Goal: Task Accomplishment & Management: Manage account settings

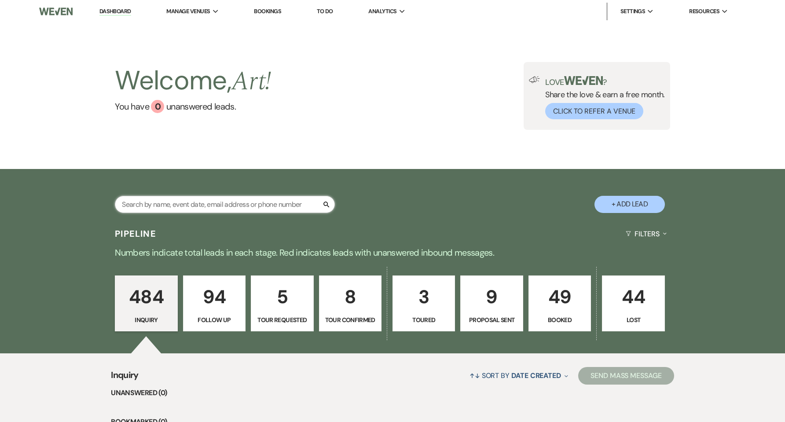
drag, startPoint x: 0, startPoint y: 0, endPoint x: 261, endPoint y: 203, distance: 330.4
click at [261, 203] on input "text" at bounding box center [225, 204] width 220 height 17
type input "NAMI"
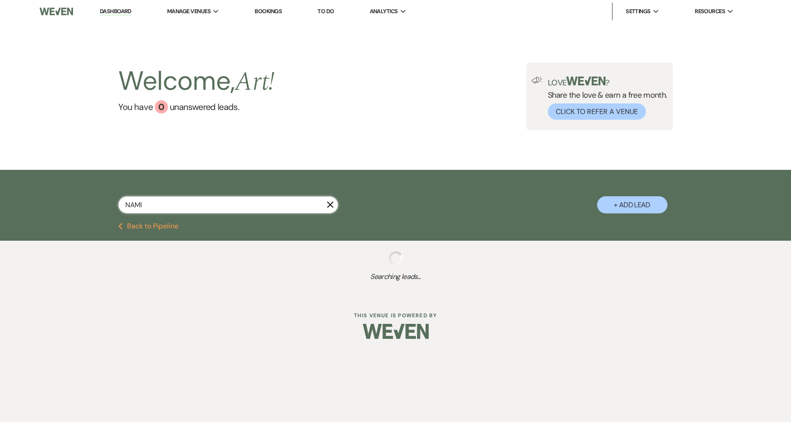
select select "5"
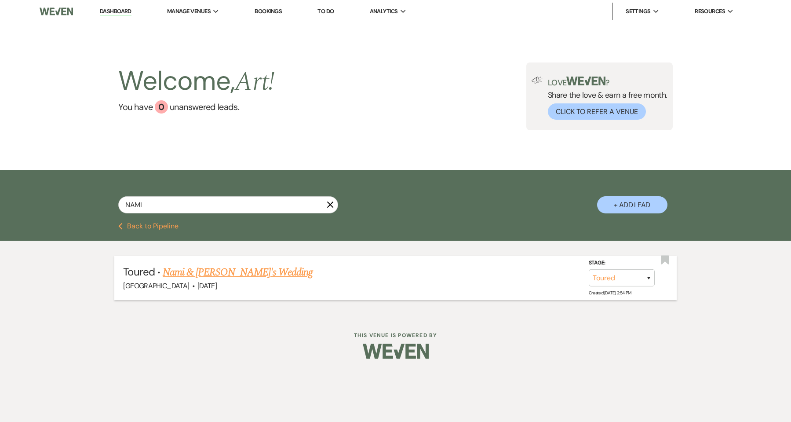
click at [245, 275] on link "Nami & [PERSON_NAME]'s Wedding" at bounding box center [238, 272] width 150 height 16
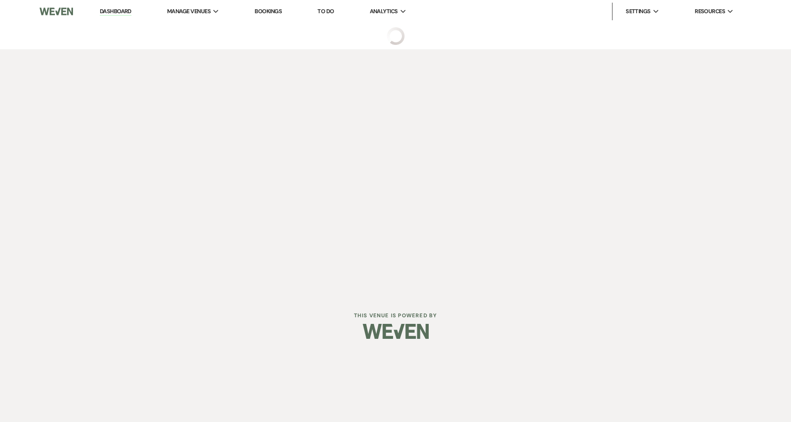
select select "5"
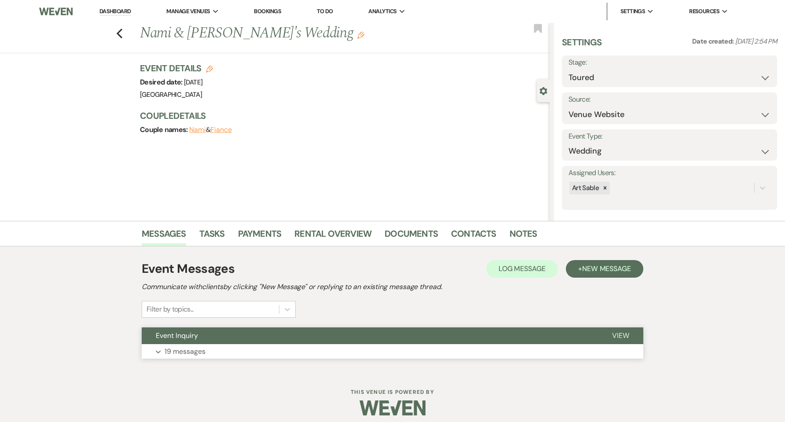
click at [211, 355] on button "Expand 19 messages" at bounding box center [393, 351] width 502 height 15
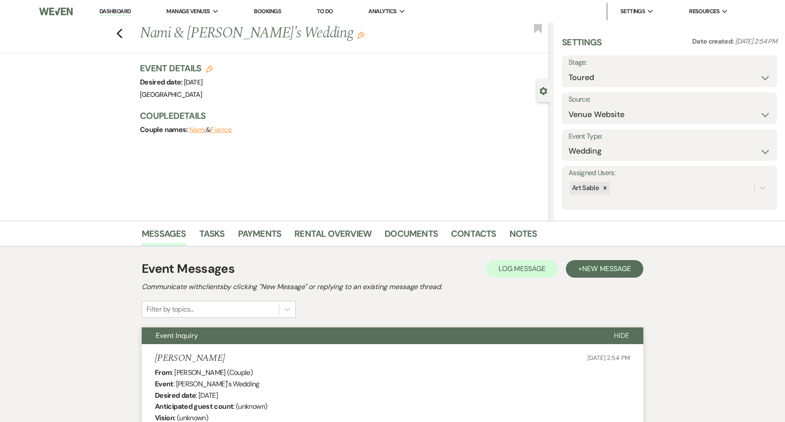
click at [116, 11] on link "Dashboard" at bounding box center [115, 11] width 32 height 8
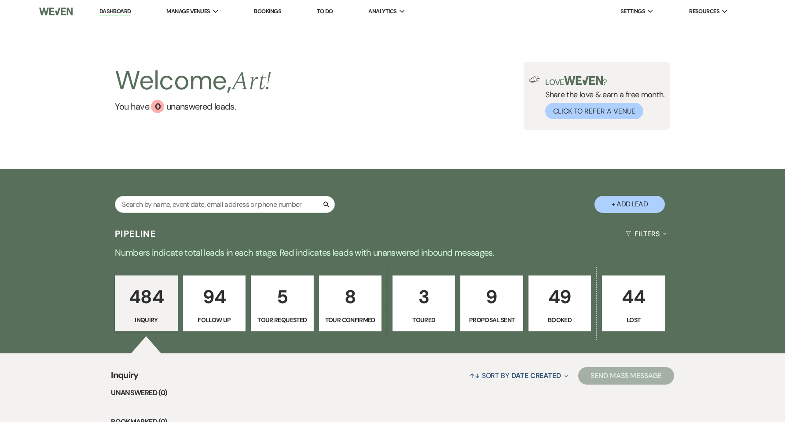
click at [431, 304] on p "3" at bounding box center [423, 296] width 51 height 29
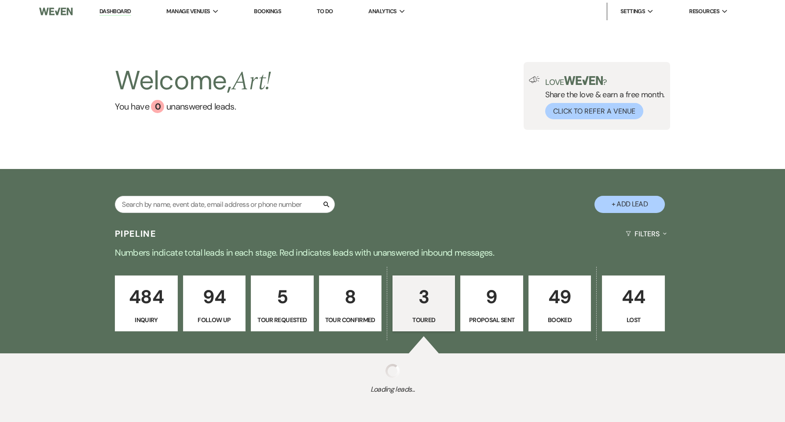
select select "5"
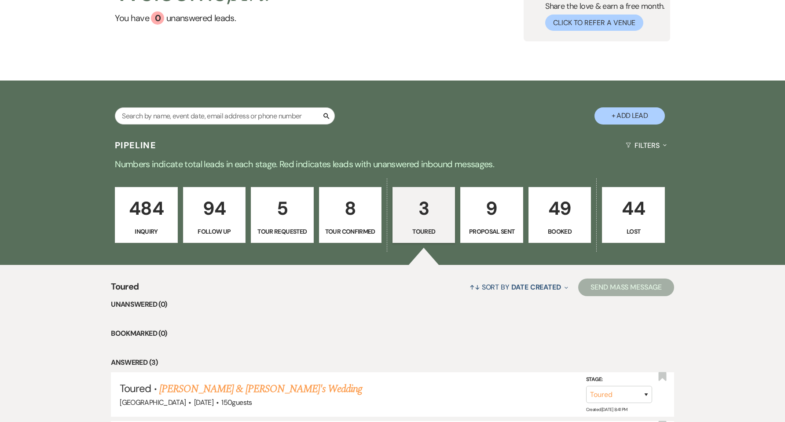
scroll to position [234, 0]
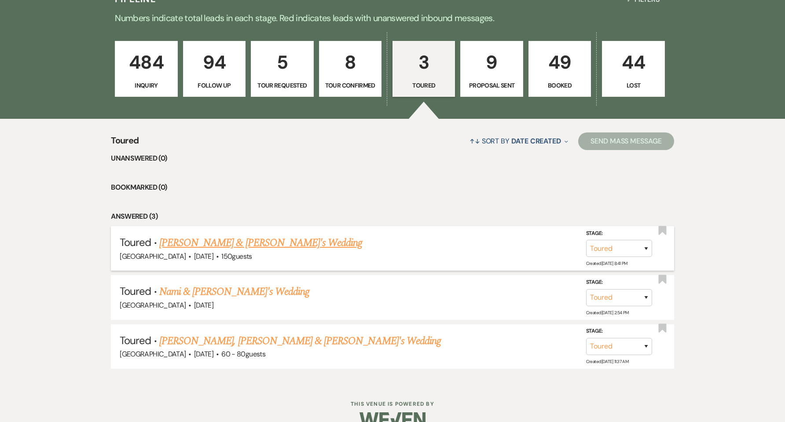
click at [267, 246] on link "[PERSON_NAME] & [PERSON_NAME]'s Wedding" at bounding box center [260, 243] width 203 height 16
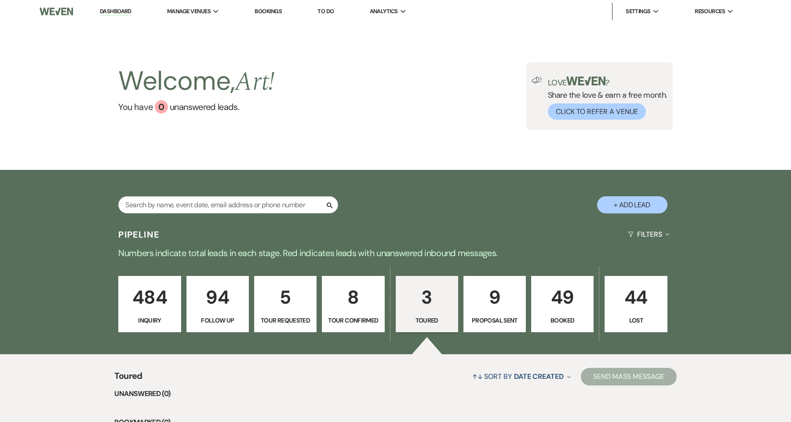
select select "5"
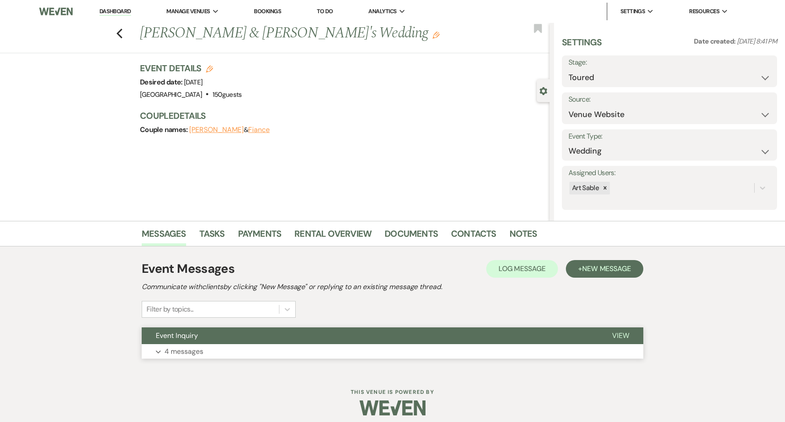
click at [239, 344] on button "Expand 4 messages" at bounding box center [393, 351] width 502 height 15
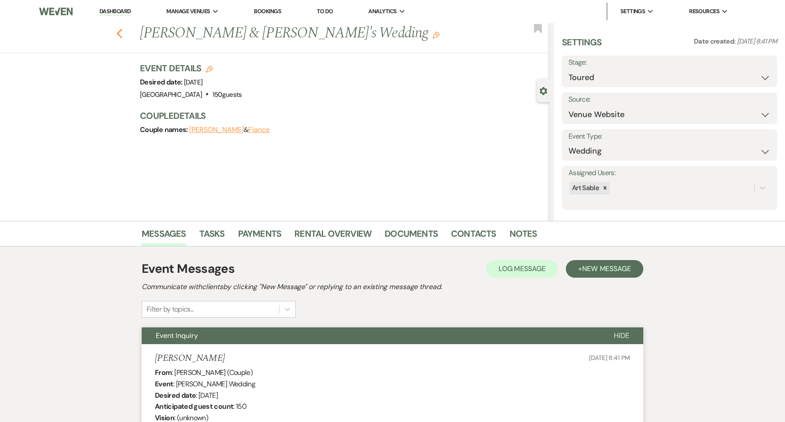
click at [123, 35] on icon "Previous" at bounding box center [119, 33] width 7 height 11
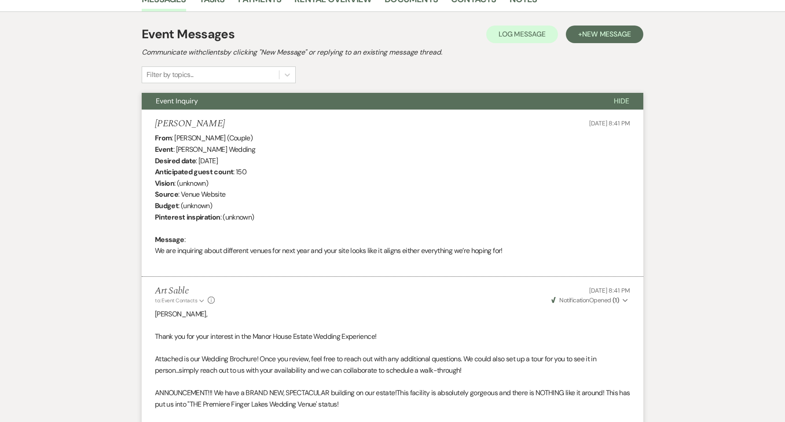
select select "5"
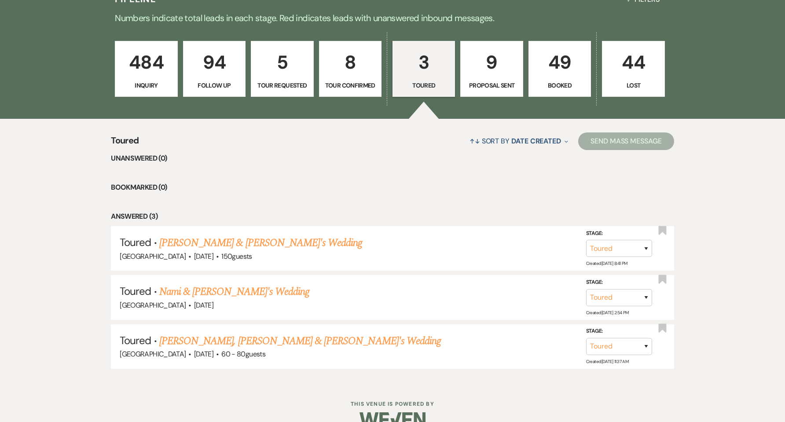
click at [499, 69] on p "9" at bounding box center [491, 62] width 51 height 29
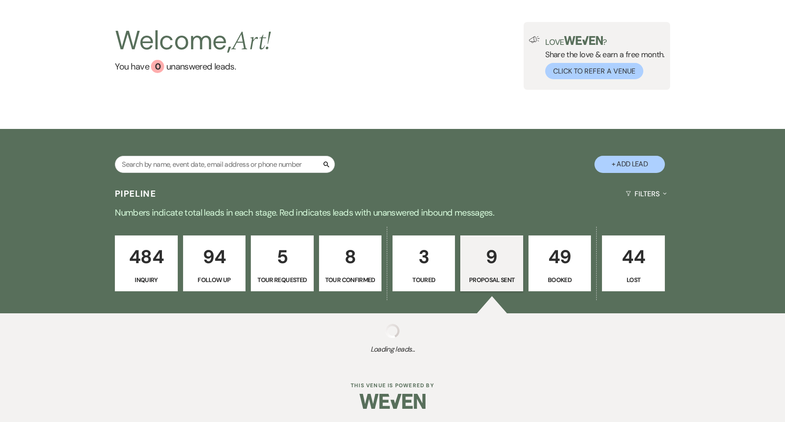
select select "6"
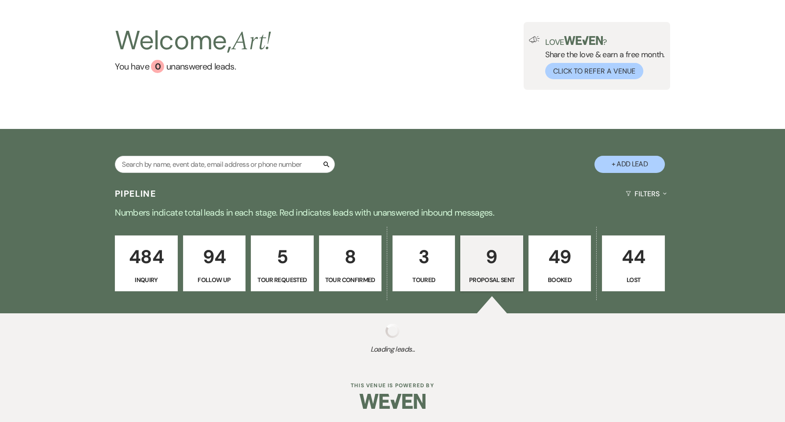
select select "6"
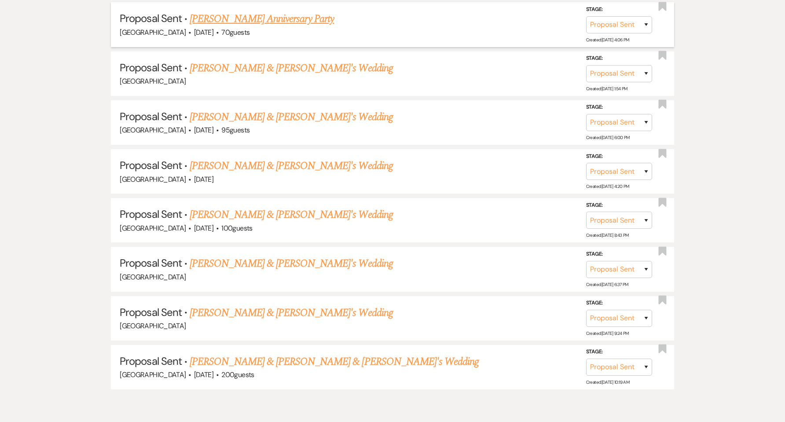
scroll to position [546, 0]
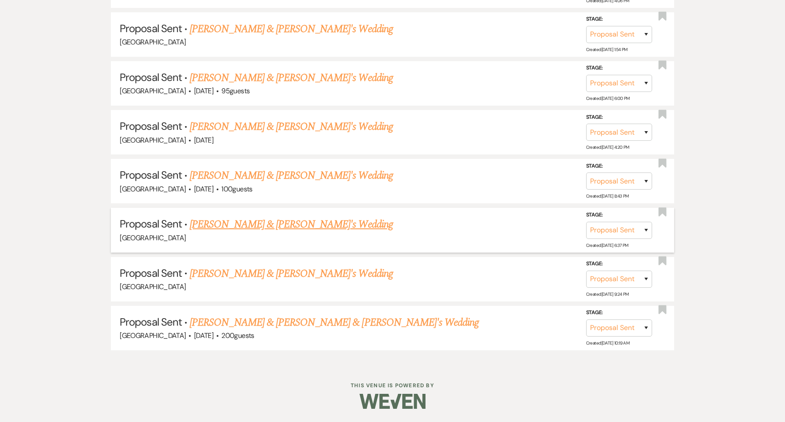
click at [297, 227] on link "[PERSON_NAME] & [PERSON_NAME]'s Wedding" at bounding box center [291, 224] width 203 height 16
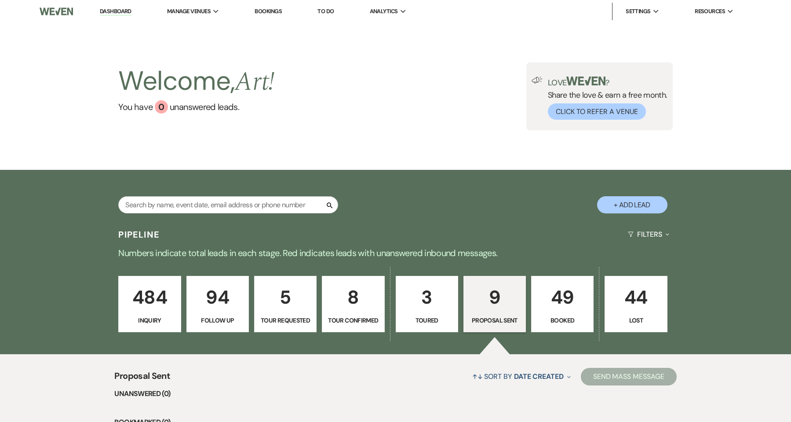
select select "6"
select select "5"
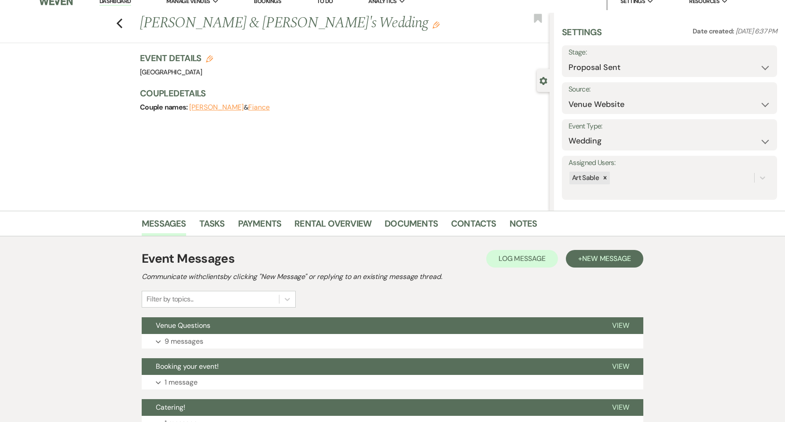
scroll to position [130, 0]
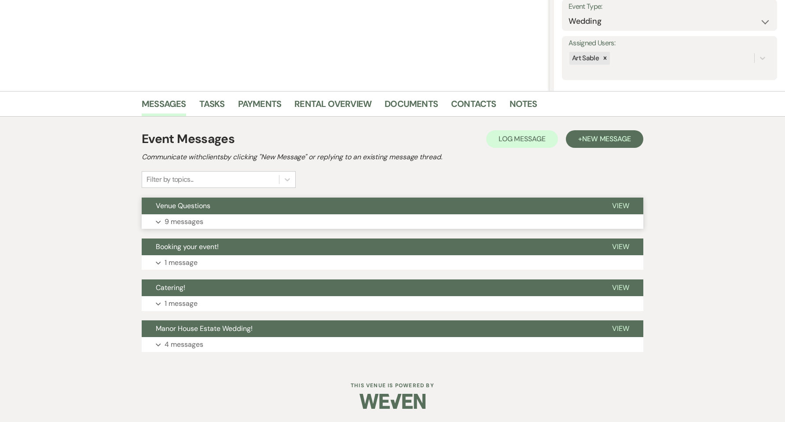
click at [262, 222] on button "Expand 9 messages" at bounding box center [393, 221] width 502 height 15
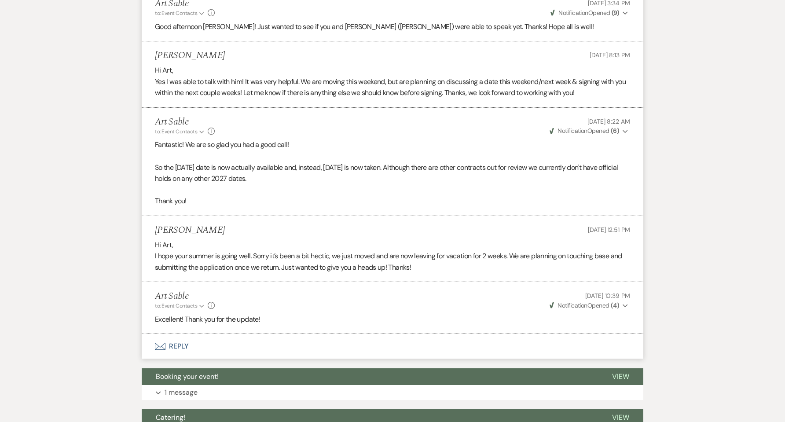
scroll to position [901, 0]
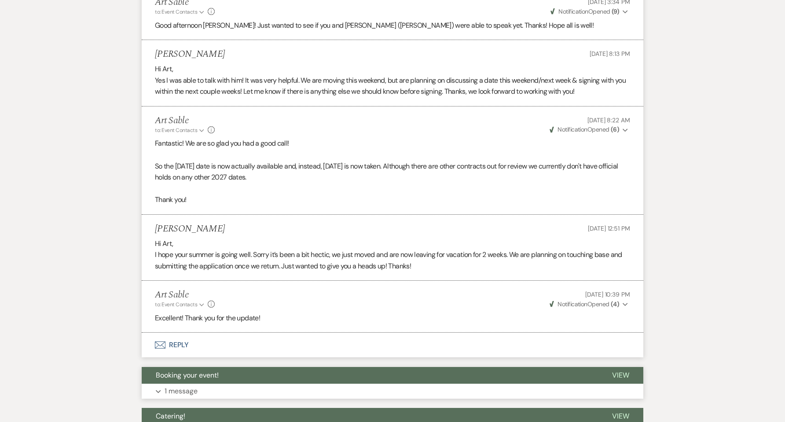
click at [274, 384] on button "Expand 1 message" at bounding box center [393, 391] width 502 height 15
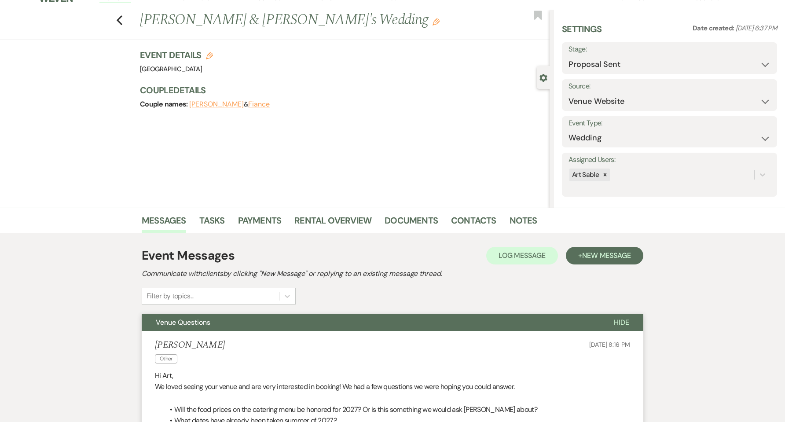
scroll to position [0, 0]
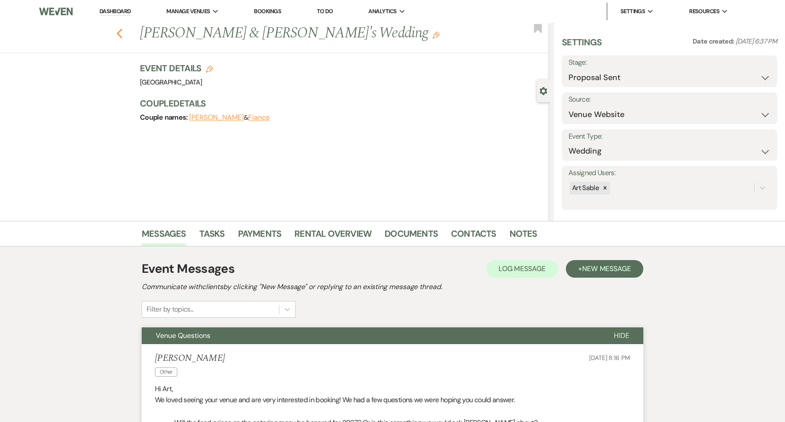
click at [120, 30] on icon "Previous" at bounding box center [119, 33] width 7 height 11
select select "6"
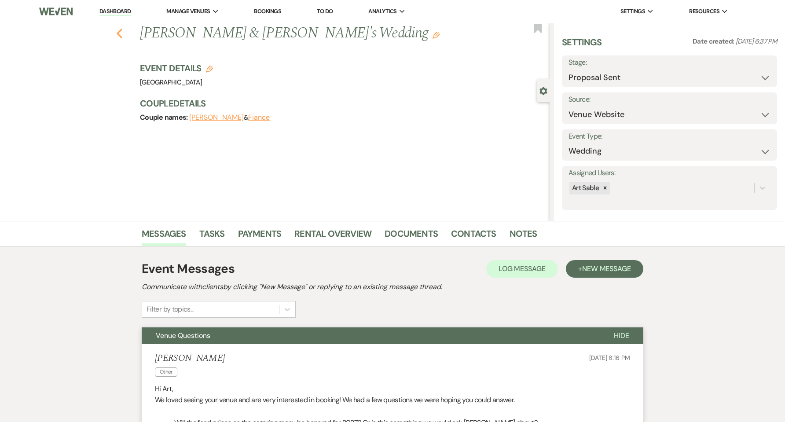
select select "6"
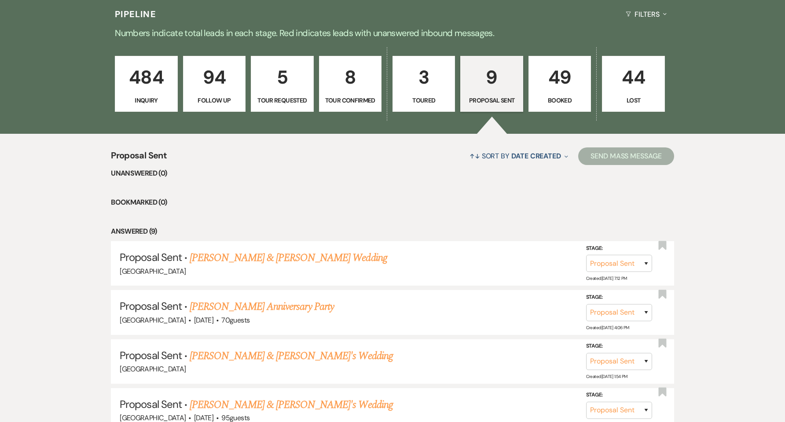
scroll to position [194, 0]
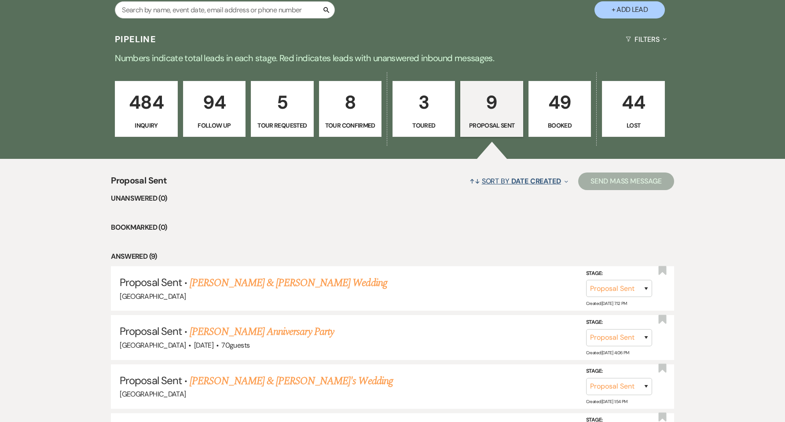
click at [560, 184] on button "↑↓ Sort By Date Created Expand" at bounding box center [519, 180] width 106 height 23
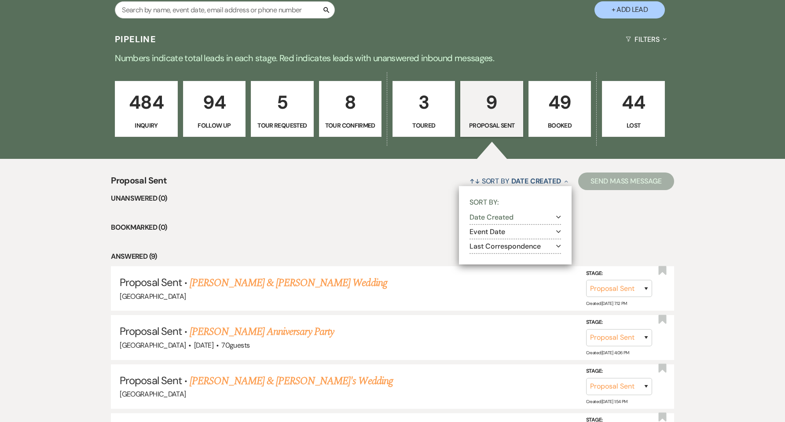
click at [527, 246] on button "Last Correspondence Expand" at bounding box center [515, 246] width 92 height 7
click at [527, 258] on label "Most recent to oldest" at bounding box center [521, 258] width 80 height 11
click at [487, 258] on input "Most recent to oldest" at bounding box center [484, 257] width 6 height 6
radio input "true"
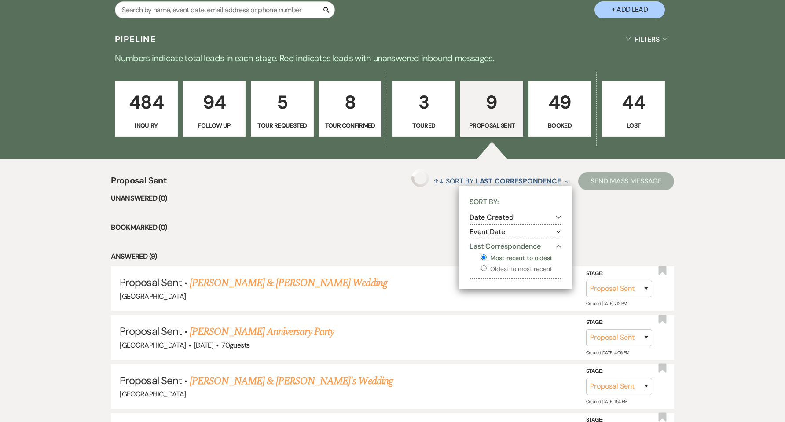
select select "6"
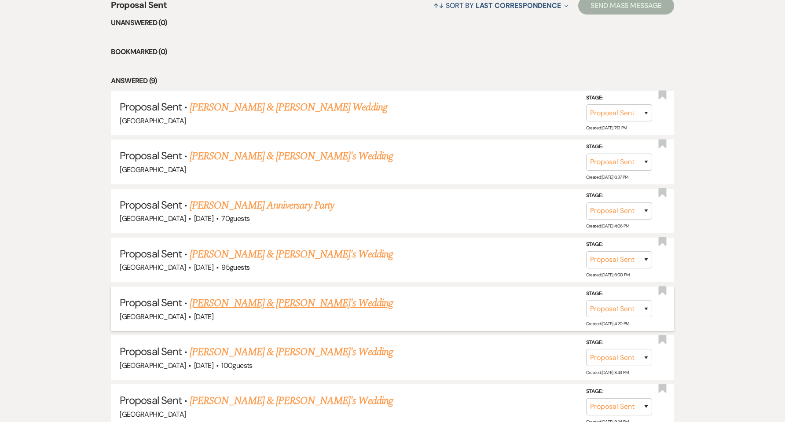
scroll to position [370, 0]
click at [304, 115] on div "[GEOGRAPHIC_DATA]" at bounding box center [392, 120] width 545 height 11
click at [308, 108] on link "[PERSON_NAME] & [PERSON_NAME] Wedding" at bounding box center [288, 107] width 197 height 16
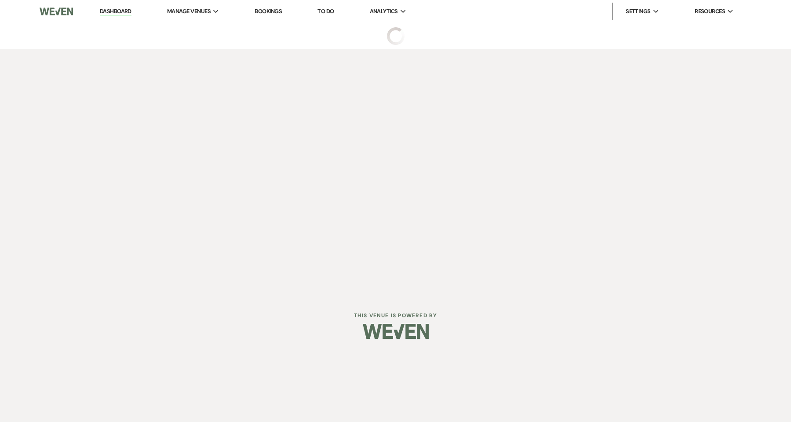
select select "6"
select select "1"
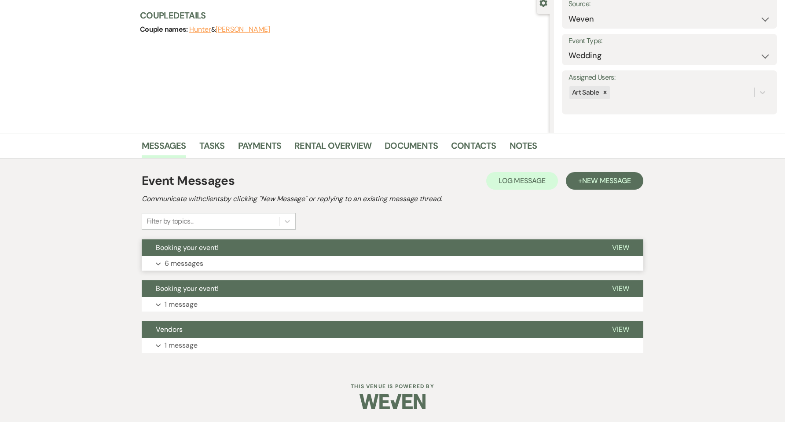
scroll to position [88, 0]
click at [196, 262] on p "6 messages" at bounding box center [184, 262] width 39 height 11
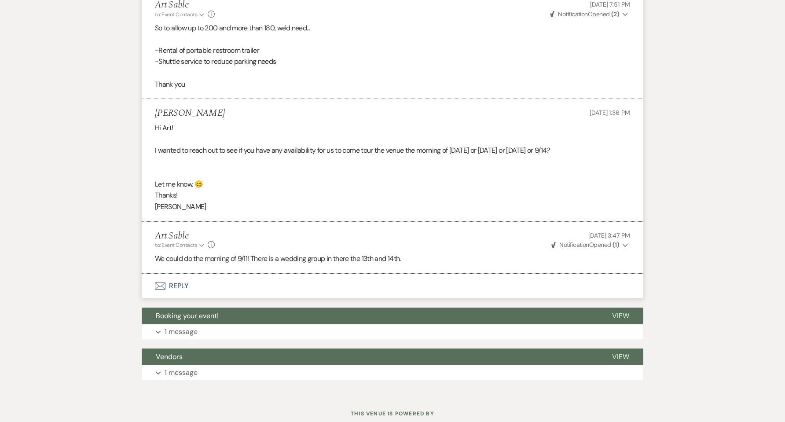
scroll to position [764, 0]
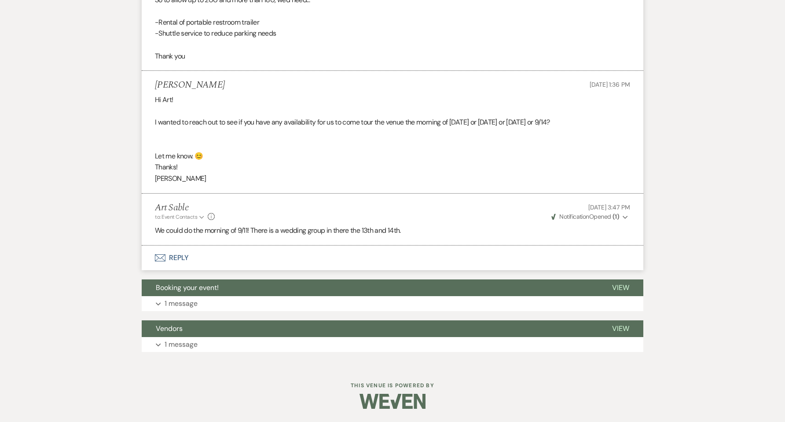
drag, startPoint x: 215, startPoint y: 345, endPoint x: 214, endPoint y: 319, distance: 26.0
click at [200, 345] on button "Expand 1 message" at bounding box center [393, 344] width 502 height 15
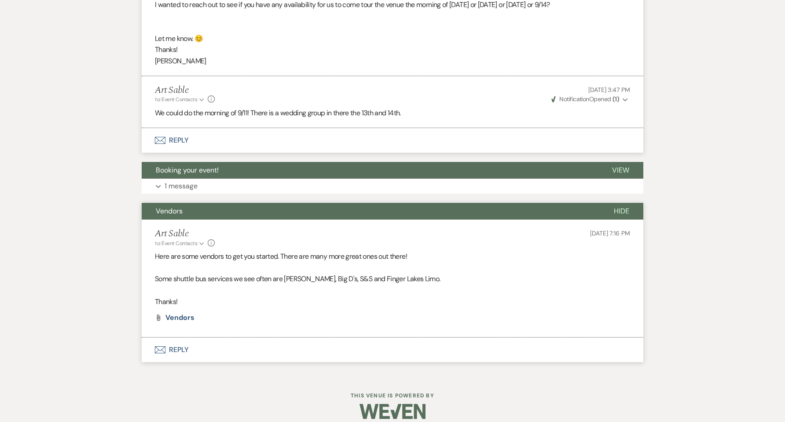
scroll to position [891, 0]
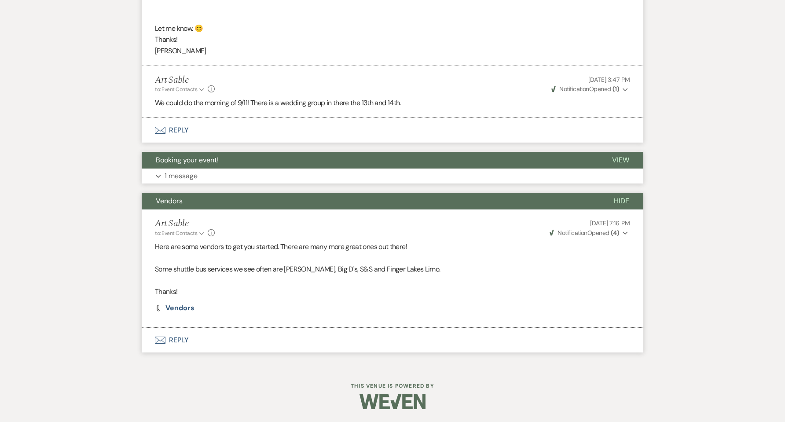
click at [173, 175] on p "1 message" at bounding box center [181, 175] width 33 height 11
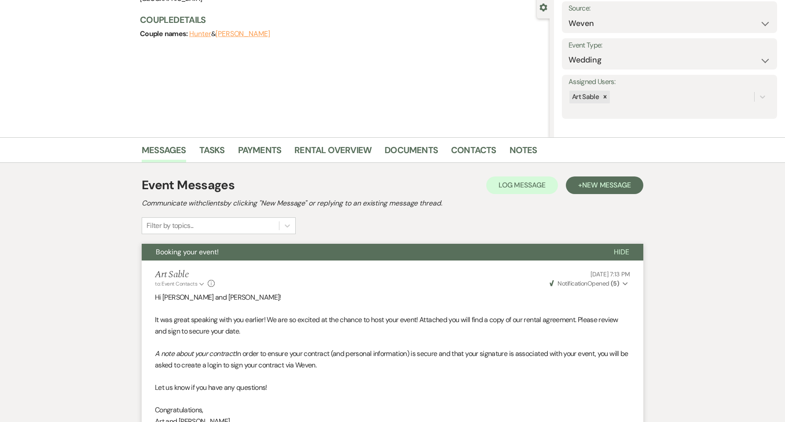
scroll to position [0, 0]
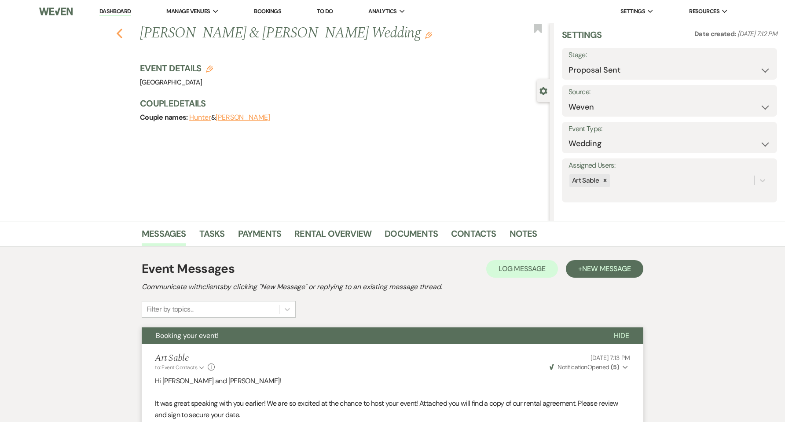
click at [122, 33] on icon "Previous" at bounding box center [119, 33] width 7 height 11
select select "6"
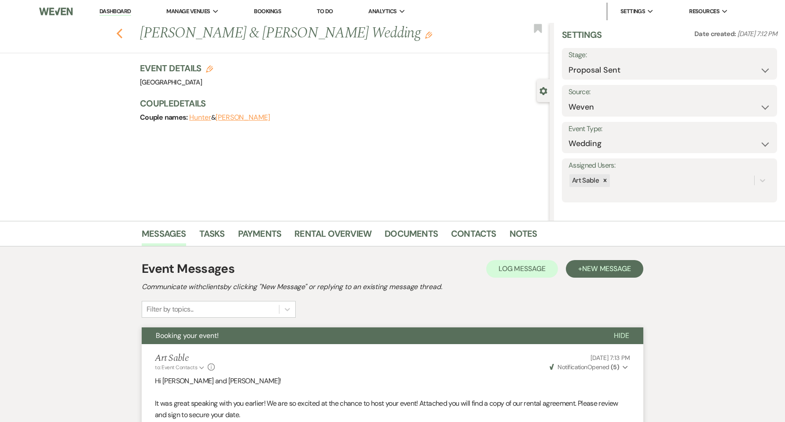
select select "6"
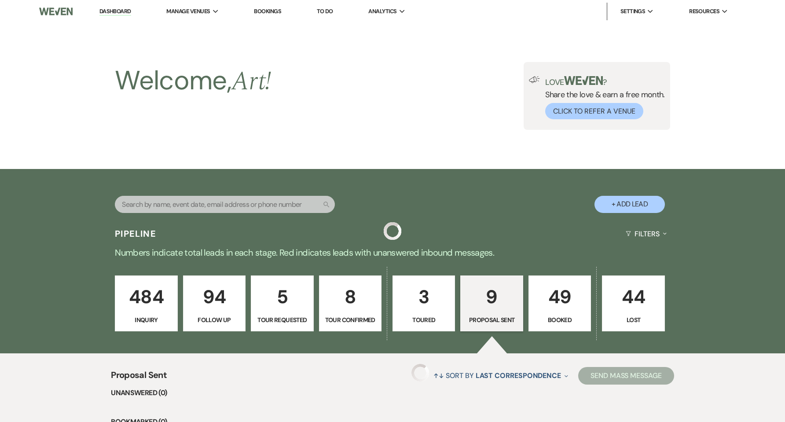
scroll to position [370, 0]
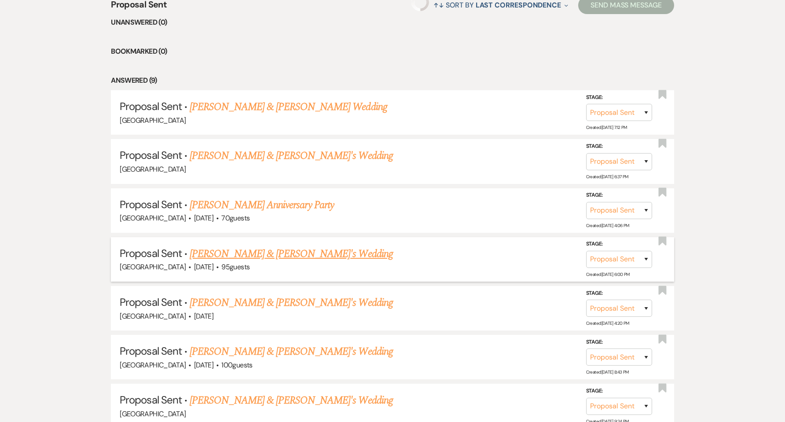
click at [294, 254] on link "[PERSON_NAME] & [PERSON_NAME]'s Wedding" at bounding box center [291, 254] width 203 height 16
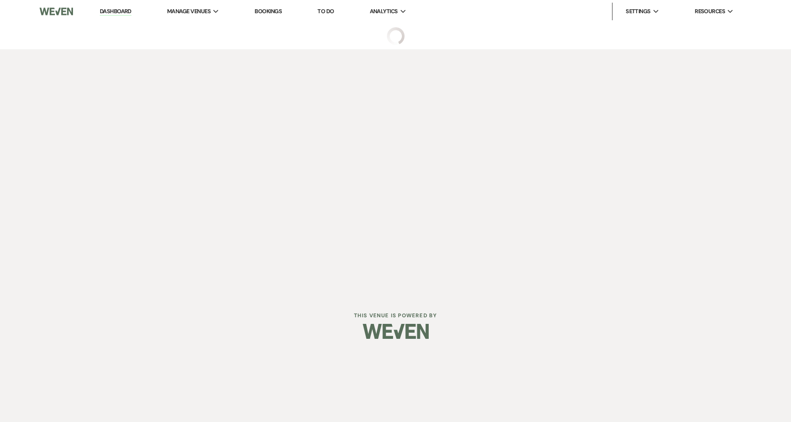
select select "6"
select select "5"
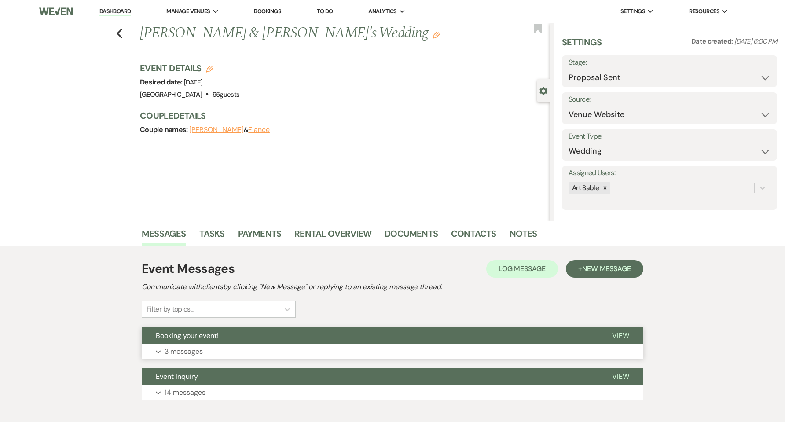
click at [217, 348] on button "Expand 3 messages" at bounding box center [393, 351] width 502 height 15
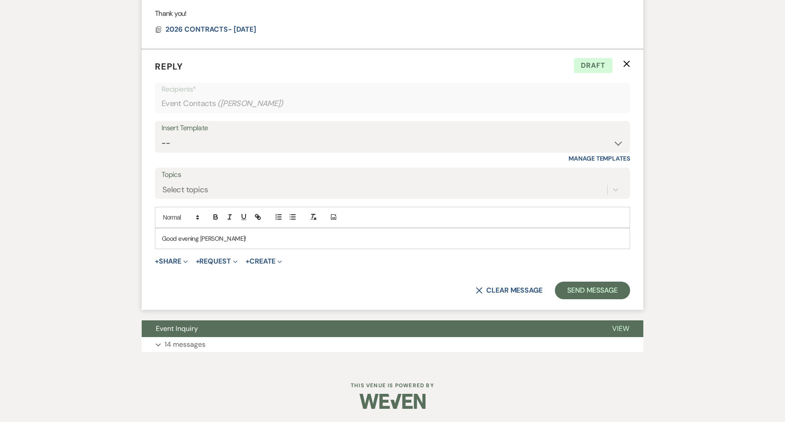
scroll to position [650, 0]
click at [213, 347] on button "Expand 14 messages" at bounding box center [393, 344] width 502 height 15
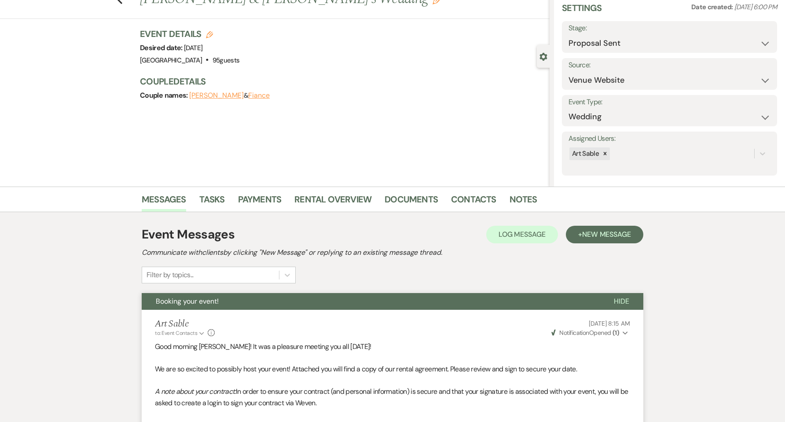
scroll to position [32, 0]
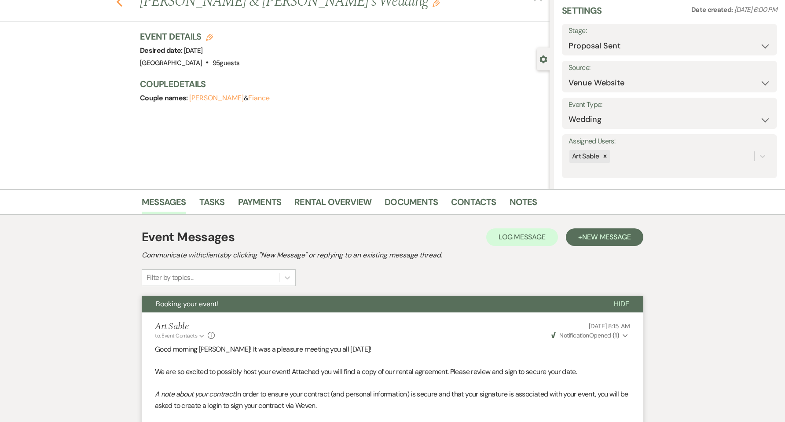
click at [121, 2] on use "button" at bounding box center [120, 2] width 6 height 10
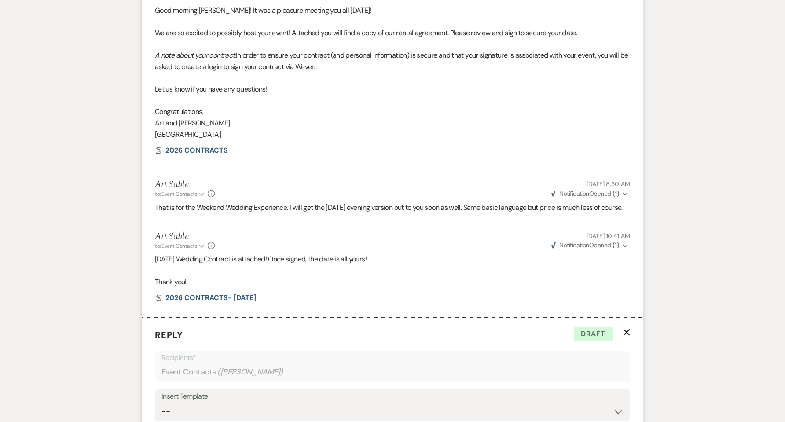
select select "6"
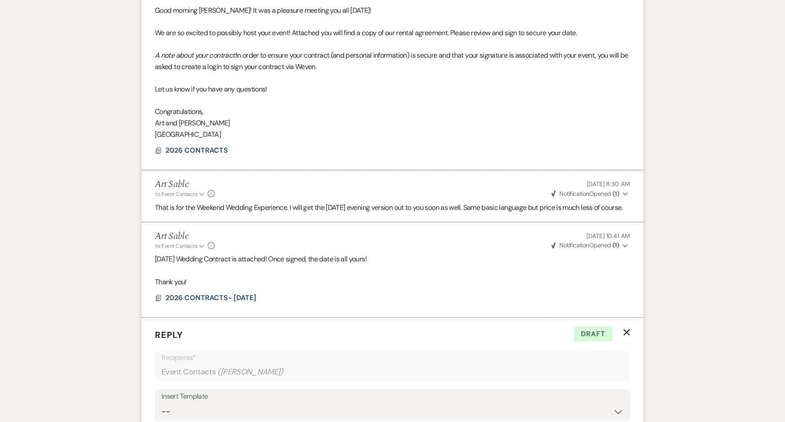
select select "6"
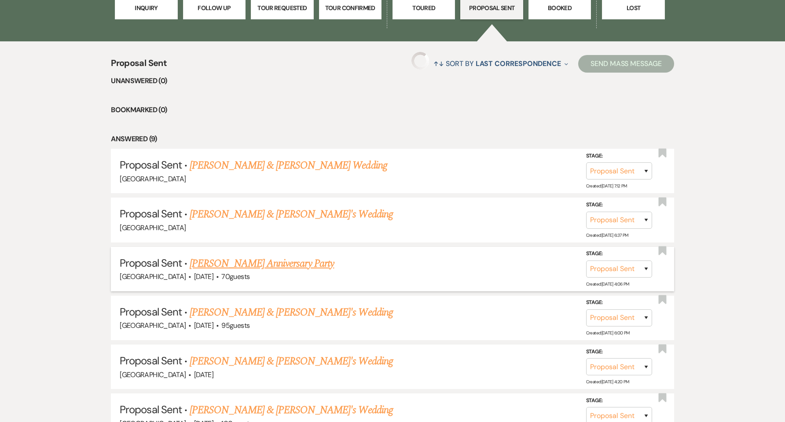
scroll to position [253, 0]
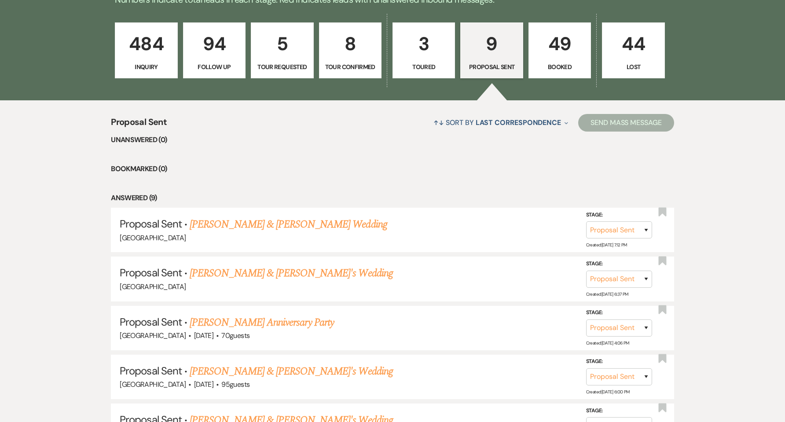
click at [432, 52] on p "3" at bounding box center [423, 43] width 51 height 29
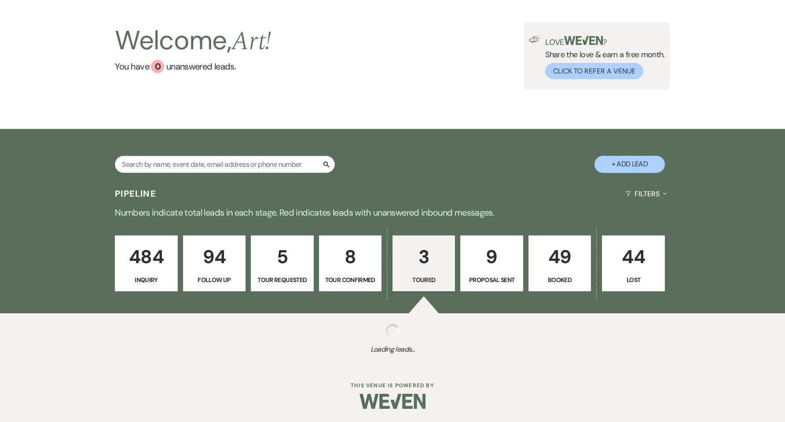
scroll to position [253, 0]
select select "5"
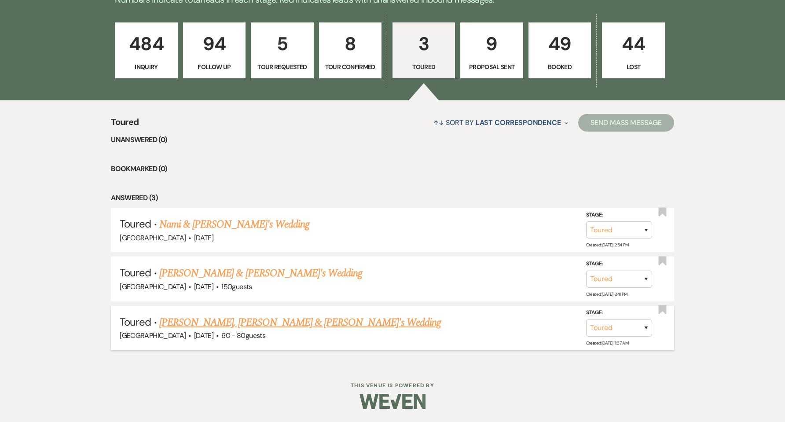
click at [278, 323] on link "[PERSON_NAME], [PERSON_NAME] & [PERSON_NAME]'s Wedding" at bounding box center [300, 323] width 282 height 16
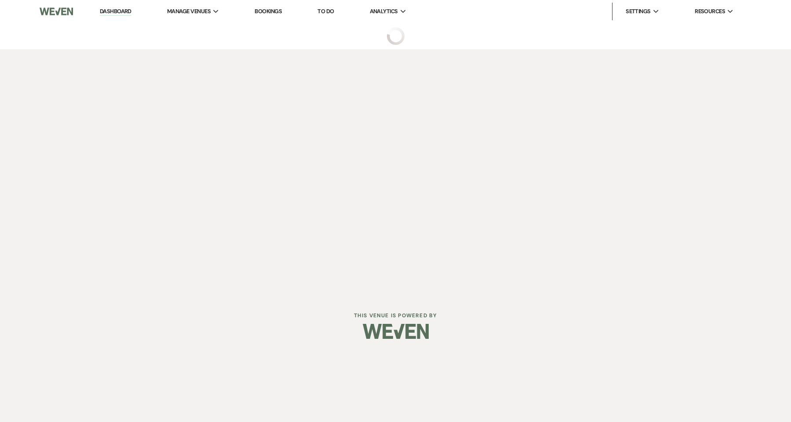
select select "5"
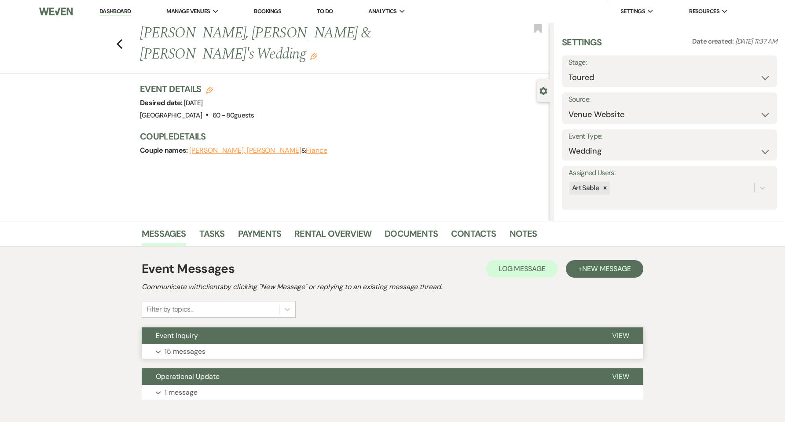
click at [227, 351] on button "Expand 15 messages" at bounding box center [393, 351] width 502 height 15
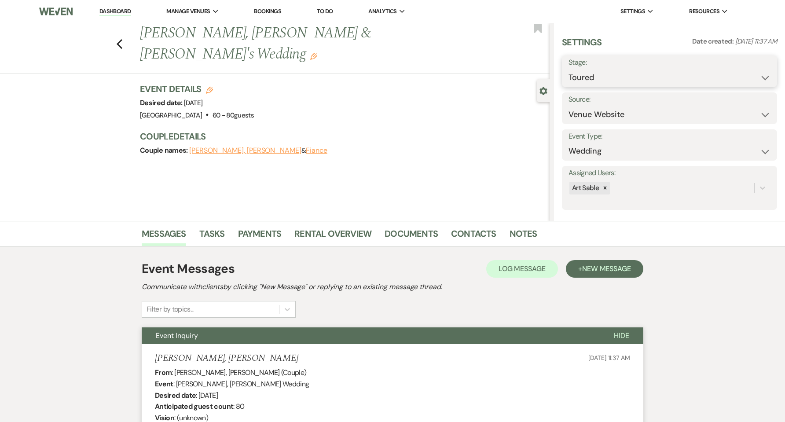
click at [701, 71] on select "Inquiry Follow Up Tour Requested Tour Confirmed Toured Proposal Sent Booked Lost" at bounding box center [669, 77] width 202 height 17
select select "8"
click at [568, 69] on select "Inquiry Follow Up Tour Requested Tour Confirmed Toured Proposal Sent Booked Lost" at bounding box center [669, 77] width 202 height 17
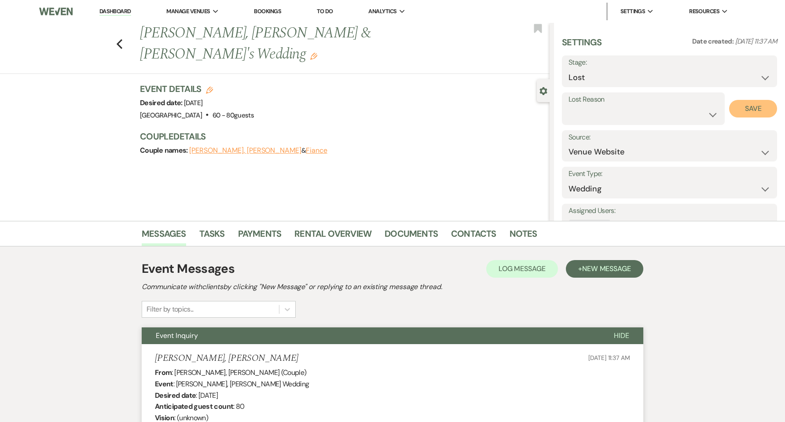
click at [729, 115] on button "Save" at bounding box center [753, 109] width 48 height 18
click at [123, 39] on icon "Previous" at bounding box center [119, 44] width 7 height 11
select select "5"
select select "8"
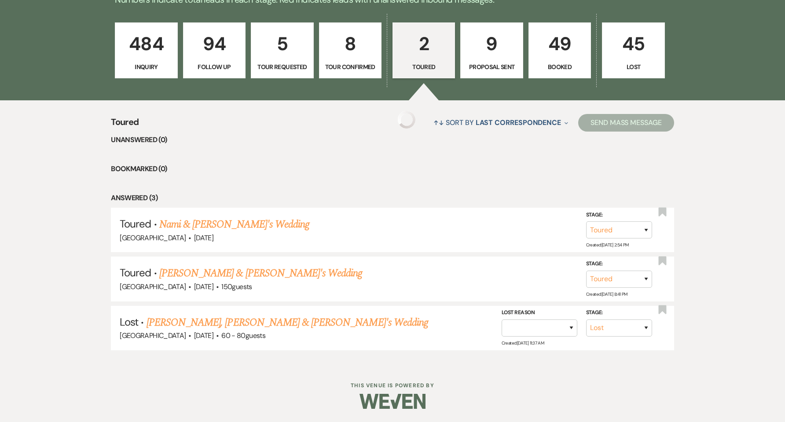
scroll to position [204, 0]
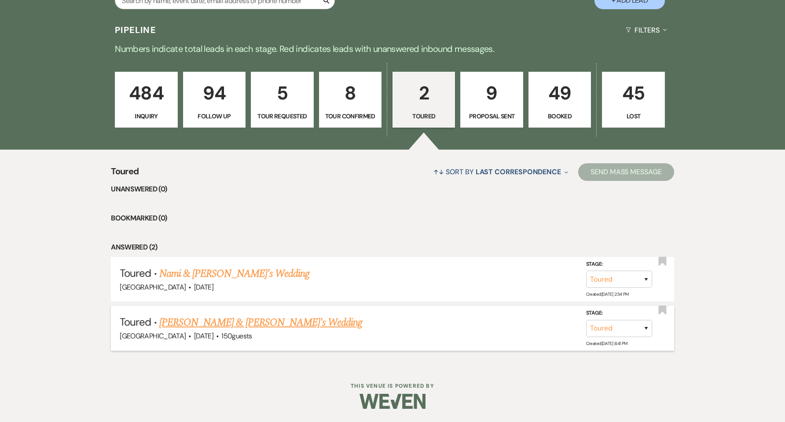
click at [209, 330] on link "[PERSON_NAME] & [PERSON_NAME]'s Wedding" at bounding box center [260, 323] width 203 height 16
select select "5"
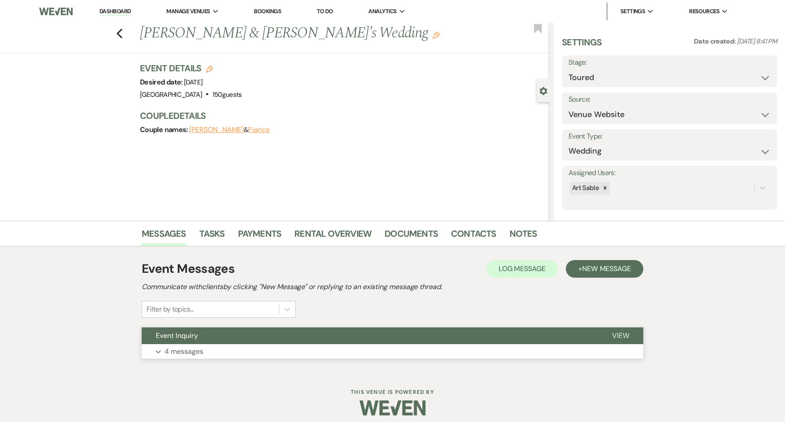
click at [179, 350] on p "4 messages" at bounding box center [184, 351] width 39 height 11
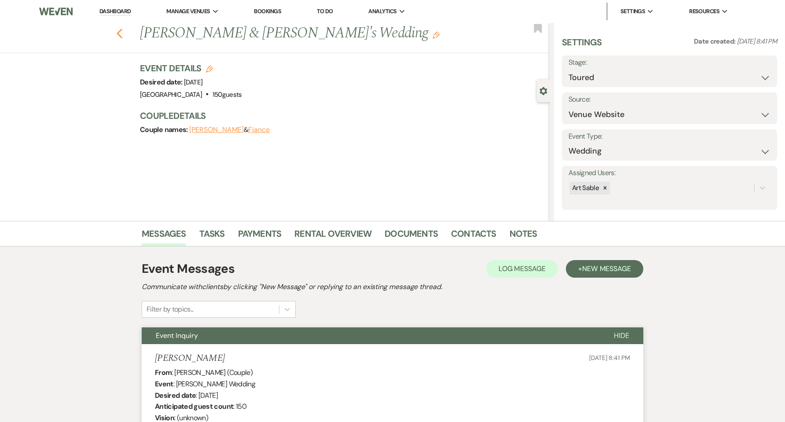
click at [123, 35] on icon "Previous" at bounding box center [119, 33] width 7 height 11
select select "5"
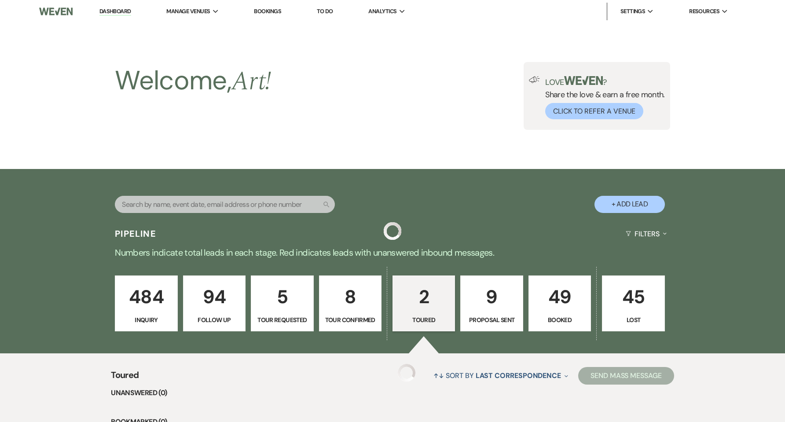
scroll to position [204, 0]
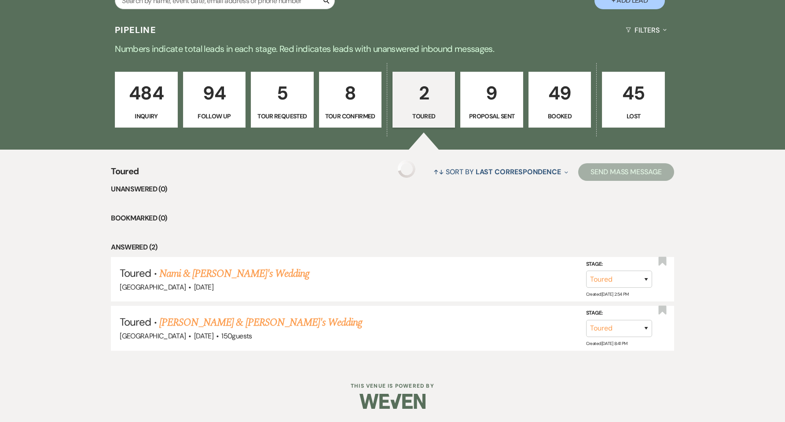
click at [362, 107] on p "8" at bounding box center [350, 92] width 51 height 29
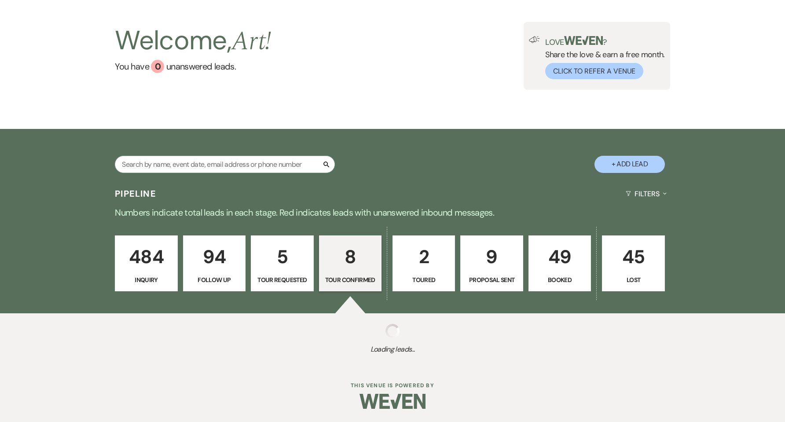
scroll to position [40, 0]
select select "4"
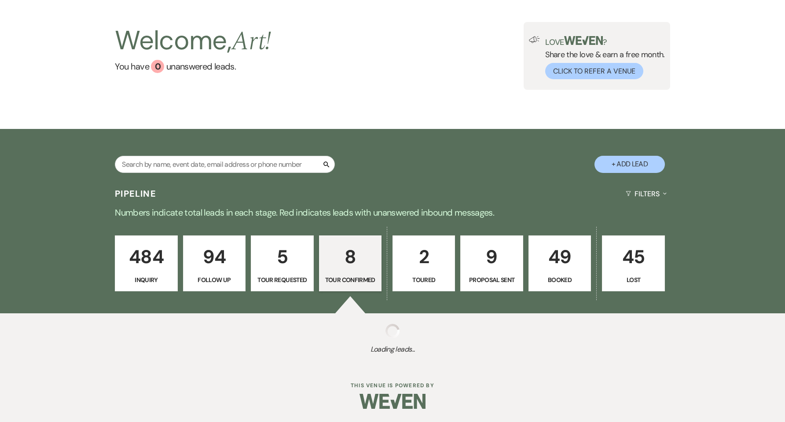
select select "4"
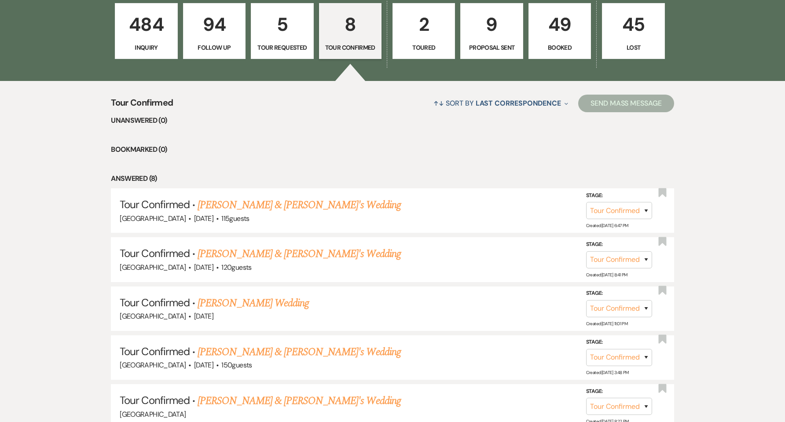
scroll to position [438, 0]
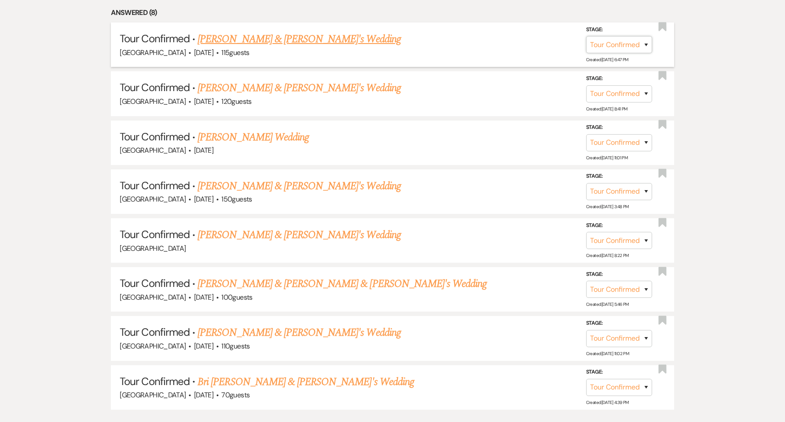
click at [646, 48] on select "Inquiry Follow Up Tour Requested Tour Confirmed Toured Proposal Sent Booked Lost" at bounding box center [619, 44] width 66 height 17
select select "5"
click at [586, 36] on select "Inquiry Follow Up Tour Requested Tour Confirmed Toured Proposal Sent Booked Lost" at bounding box center [619, 44] width 66 height 17
click at [643, 46] on button "Save" at bounding box center [634, 45] width 44 height 18
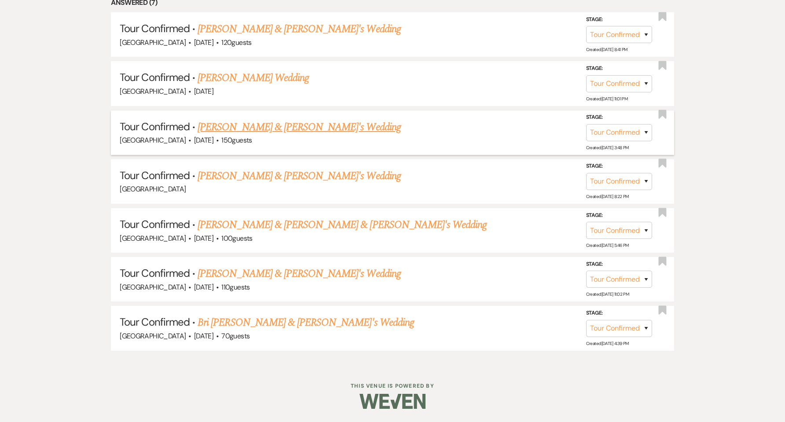
scroll to position [448, 0]
click at [300, 325] on link "Bri [PERSON_NAME] & [PERSON_NAME]'s Wedding" at bounding box center [306, 323] width 216 height 16
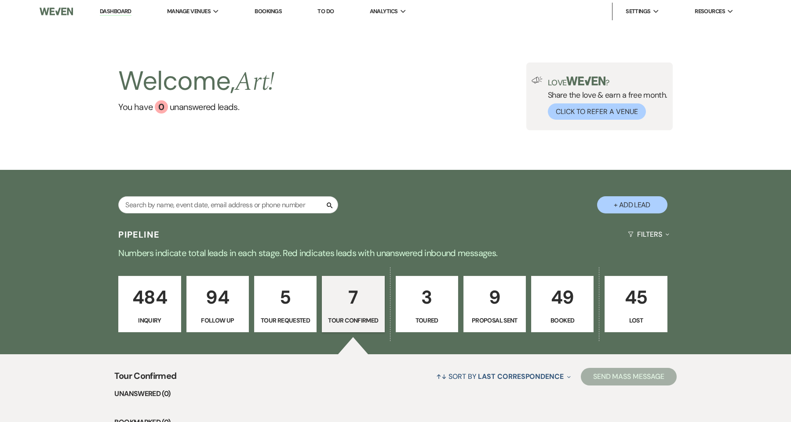
select select "4"
select select "5"
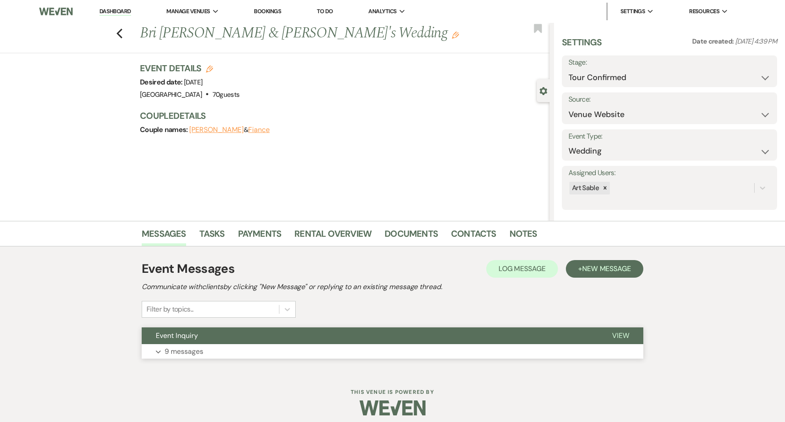
click at [297, 351] on button "Expand 9 messages" at bounding box center [393, 351] width 502 height 15
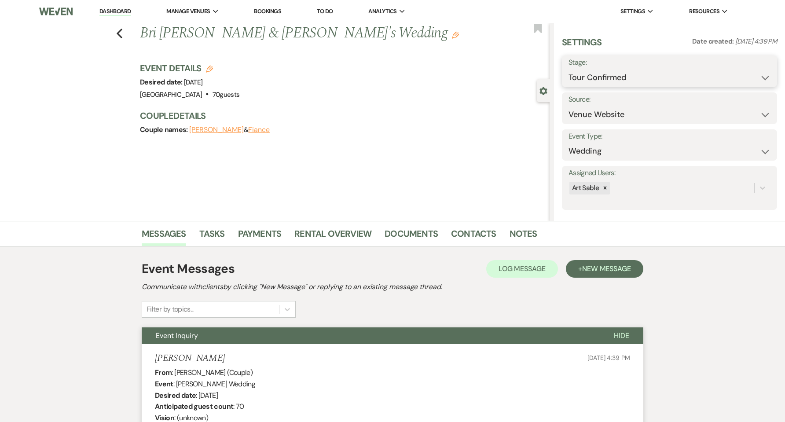
click at [643, 82] on select "Inquiry Follow Up Tour Requested Tour Confirmed Toured Proposal Sent Booked Lost" at bounding box center [669, 77] width 202 height 17
select select "8"
click at [568, 69] on select "Inquiry Follow Up Tour Requested Tour Confirmed Toured Proposal Sent Booked Lost" at bounding box center [669, 77] width 202 height 17
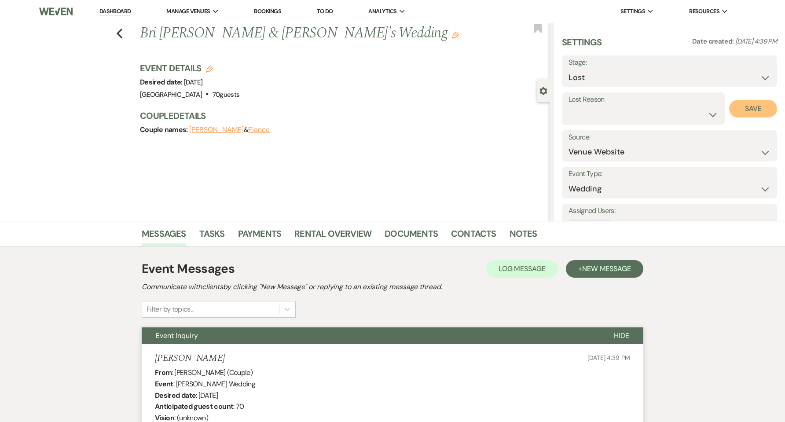
click at [736, 110] on button "Save" at bounding box center [753, 109] width 48 height 18
click at [123, 34] on icon "Previous" at bounding box center [119, 33] width 7 height 11
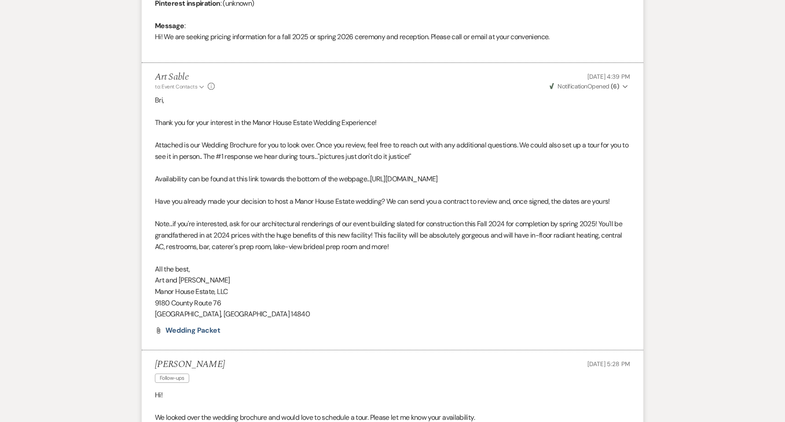
select select "4"
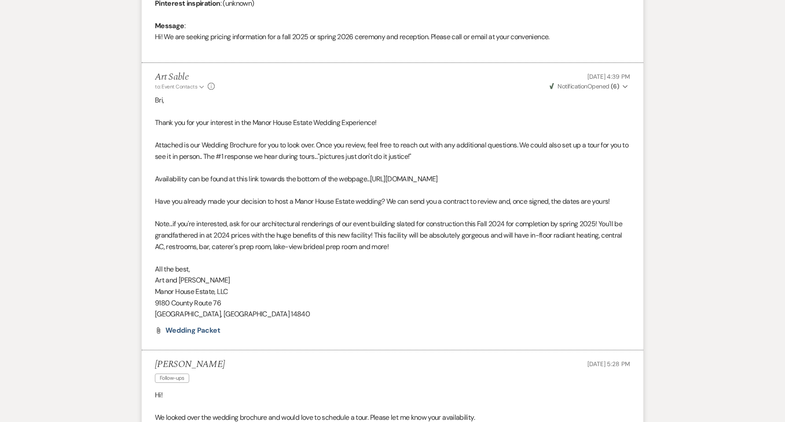
select select "4"
select select "8"
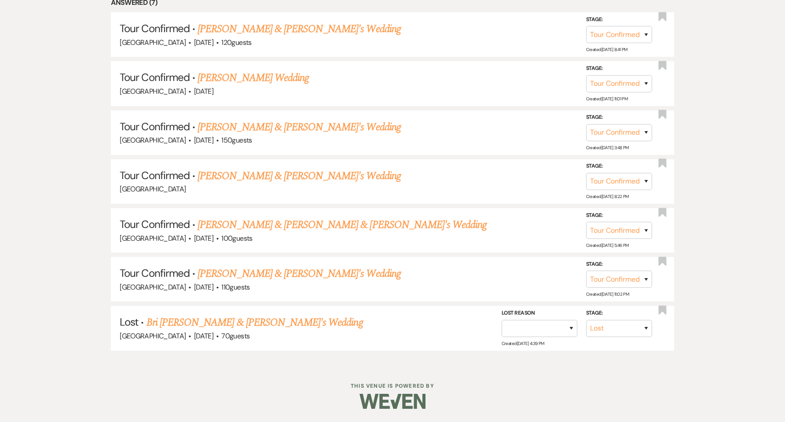
click at [51, 269] on div "Tour Confirmed ↑↓ Sort By Last Correspondence Expand Send Mass Message Unanswer…" at bounding box center [392, 135] width 785 height 460
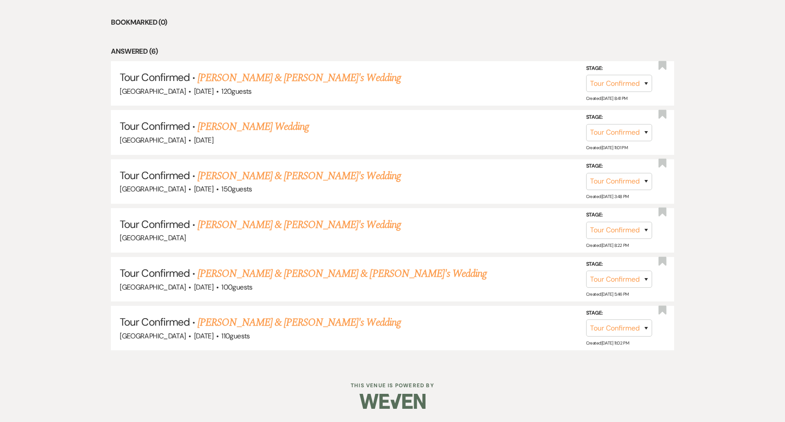
scroll to position [399, 0]
click at [223, 325] on link "[PERSON_NAME] & [PERSON_NAME]'s Wedding" at bounding box center [299, 323] width 203 height 16
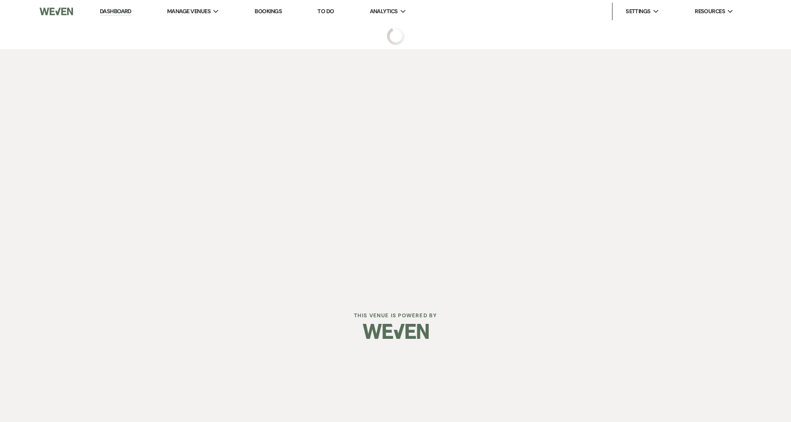
select select "4"
select select "5"
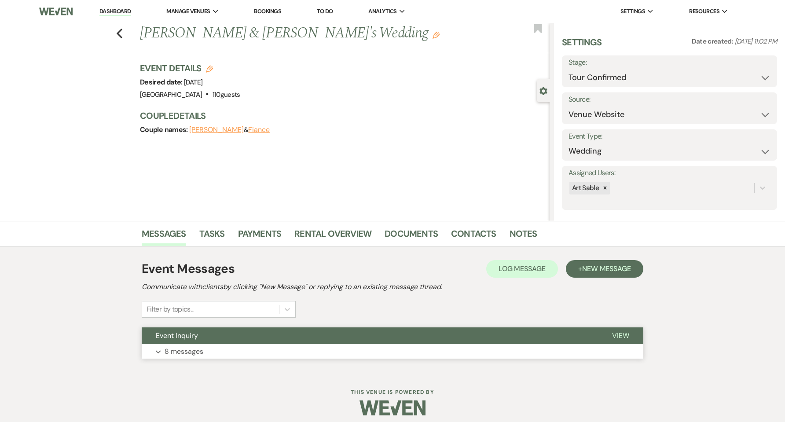
click at [220, 351] on button "Expand 8 messages" at bounding box center [393, 351] width 502 height 15
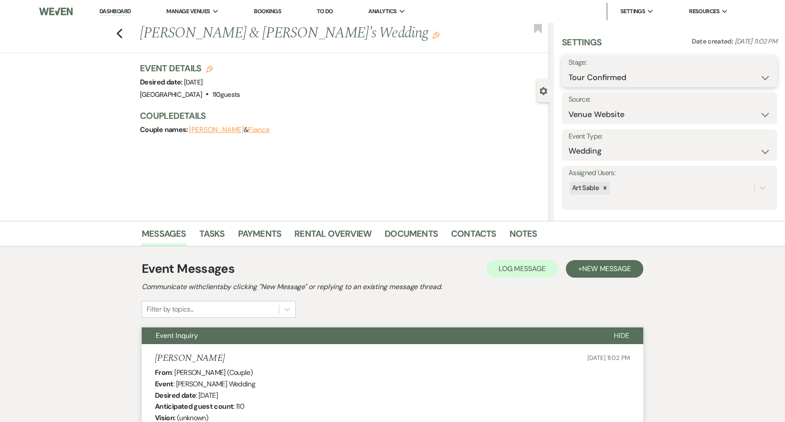
click at [737, 83] on select "Inquiry Follow Up Tour Requested Tour Confirmed Toured Proposal Sent Booked Lost" at bounding box center [669, 77] width 202 height 17
select select "8"
click at [568, 69] on select "Inquiry Follow Up Tour Requested Tour Confirmed Toured Proposal Sent Booked Lost" at bounding box center [669, 77] width 202 height 17
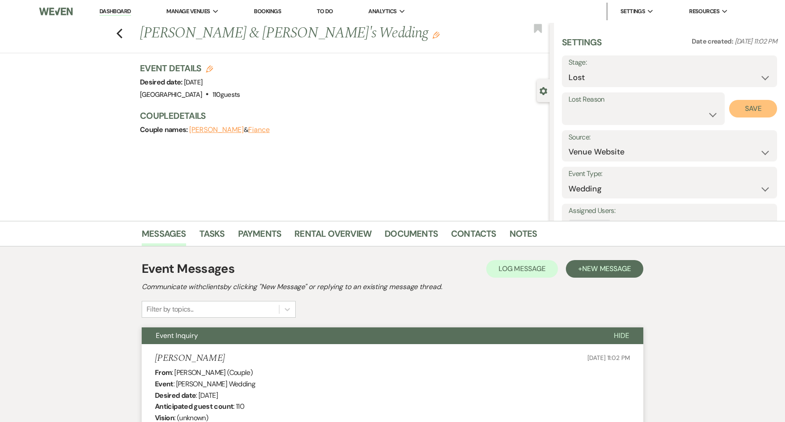
click at [739, 110] on button "Save" at bounding box center [753, 109] width 48 height 18
click at [123, 34] on icon "Previous" at bounding box center [119, 33] width 7 height 11
select select "4"
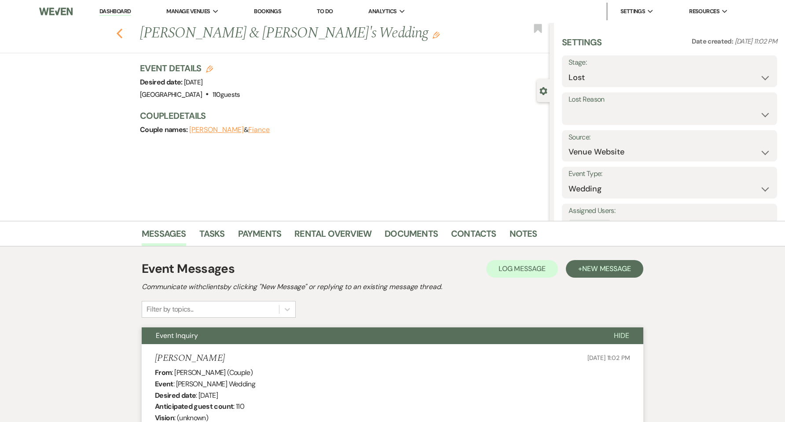
select select "4"
select select "8"
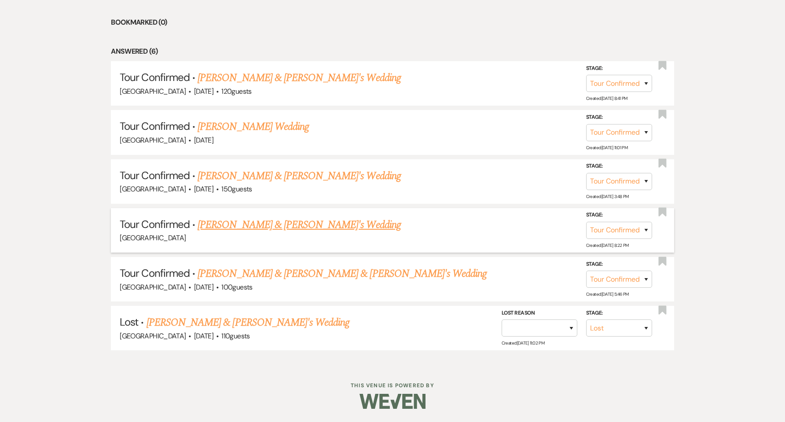
scroll to position [351, 0]
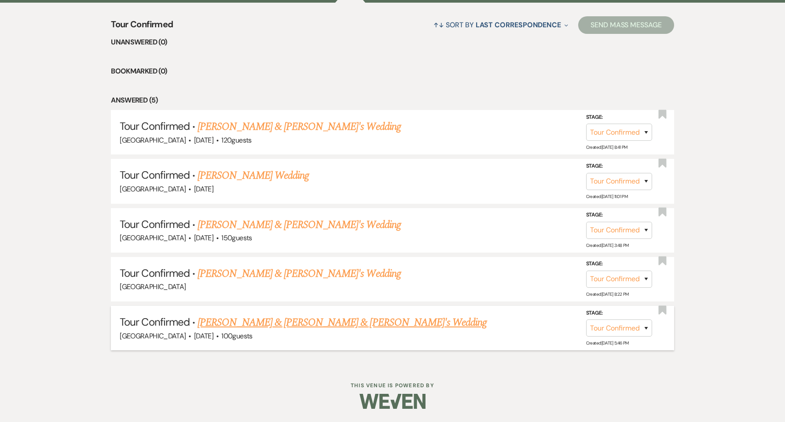
click at [290, 324] on link "[PERSON_NAME] & [PERSON_NAME] & [PERSON_NAME]'s Wedding" at bounding box center [342, 323] width 289 height 16
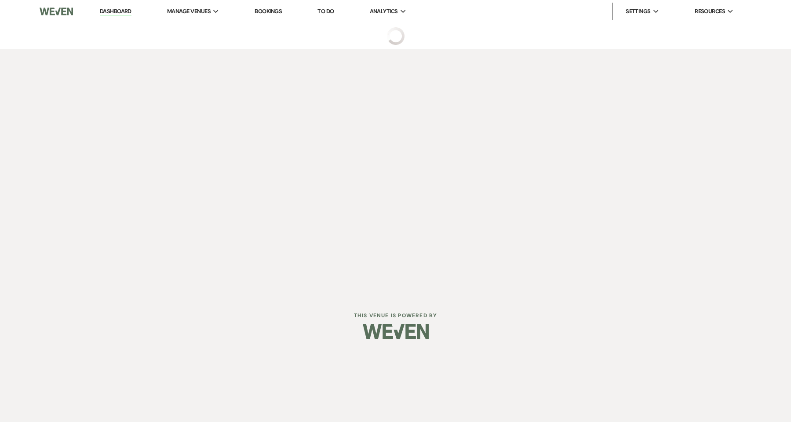
select select "4"
select select "5"
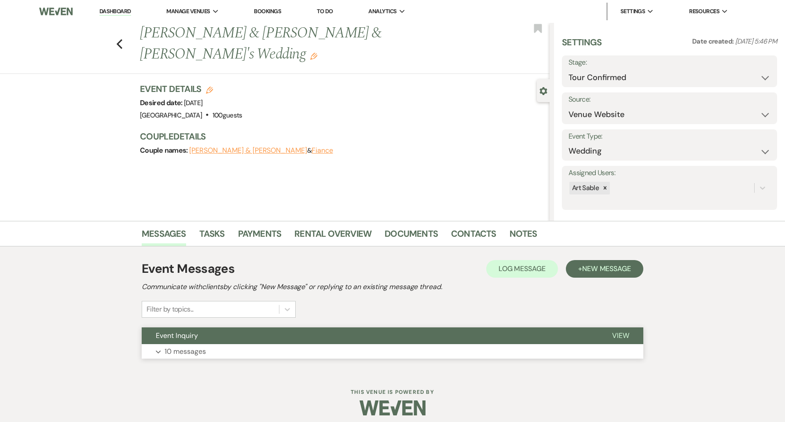
click at [216, 348] on button "Expand 10 messages" at bounding box center [393, 351] width 502 height 15
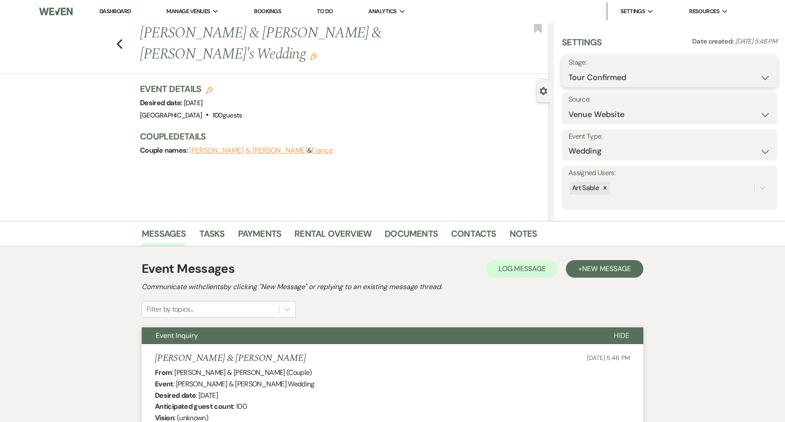
click at [761, 75] on select "Inquiry Follow Up Tour Requested Tour Confirmed Toured Proposal Sent Booked Lost" at bounding box center [669, 77] width 202 height 17
select select "8"
click at [568, 69] on select "Inquiry Follow Up Tour Requested Tour Confirmed Toured Proposal Sent Booked Lost" at bounding box center [669, 77] width 202 height 17
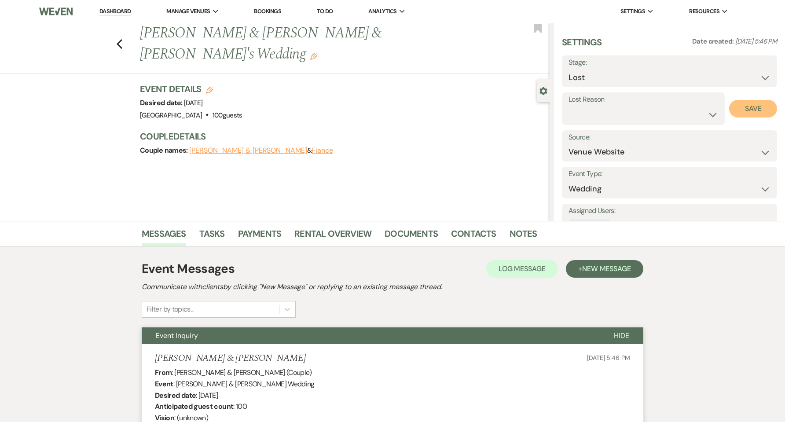
click at [743, 113] on button "Save" at bounding box center [753, 109] width 48 height 18
click at [121, 39] on icon "Previous" at bounding box center [119, 44] width 7 height 11
select select "4"
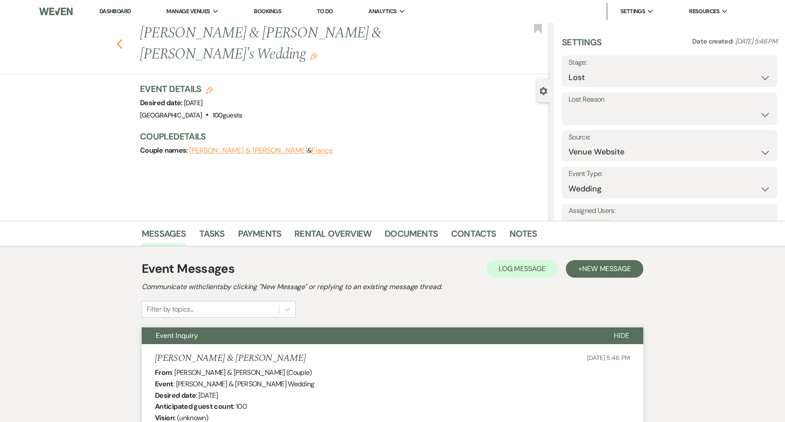
select select "4"
select select "8"
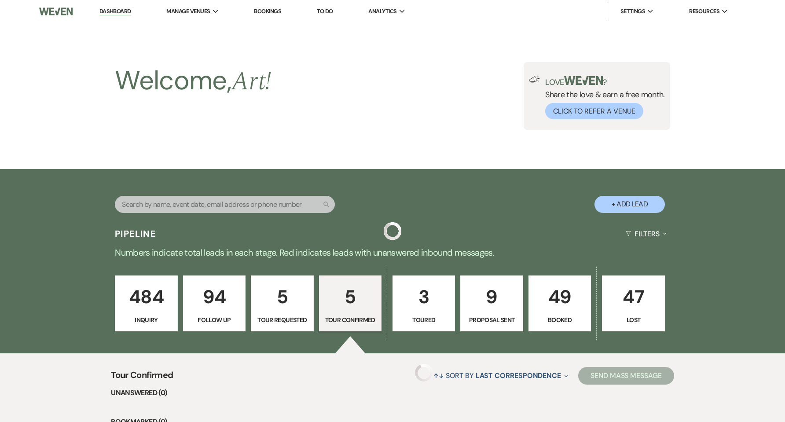
scroll to position [351, 0]
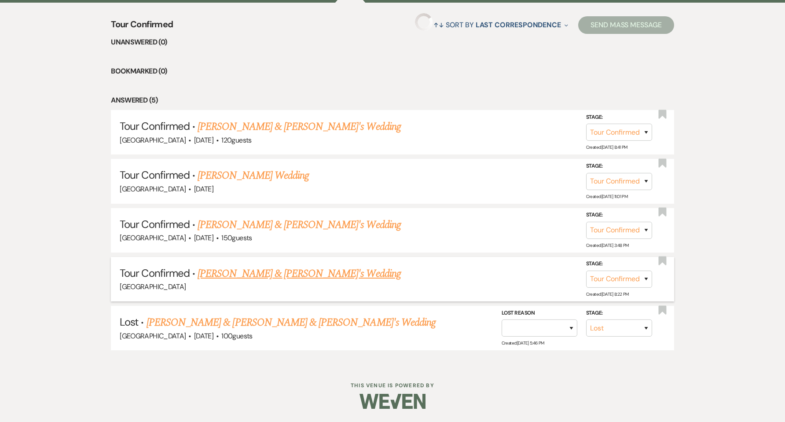
click at [231, 276] on link "[PERSON_NAME] & [PERSON_NAME]'s Wedding" at bounding box center [299, 274] width 203 height 16
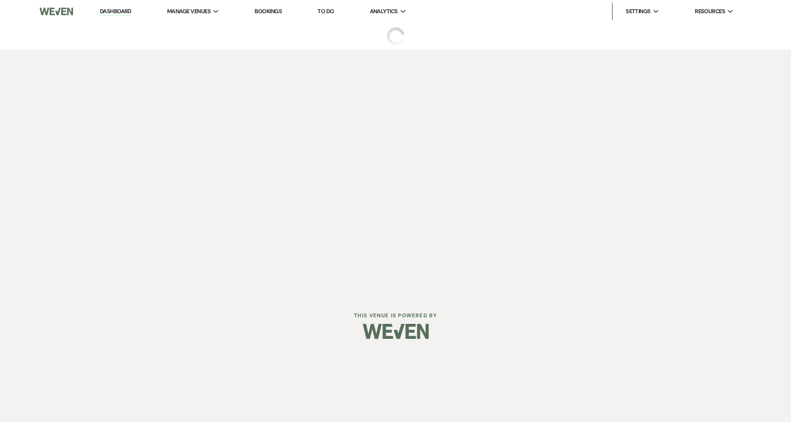
select select "4"
select select "5"
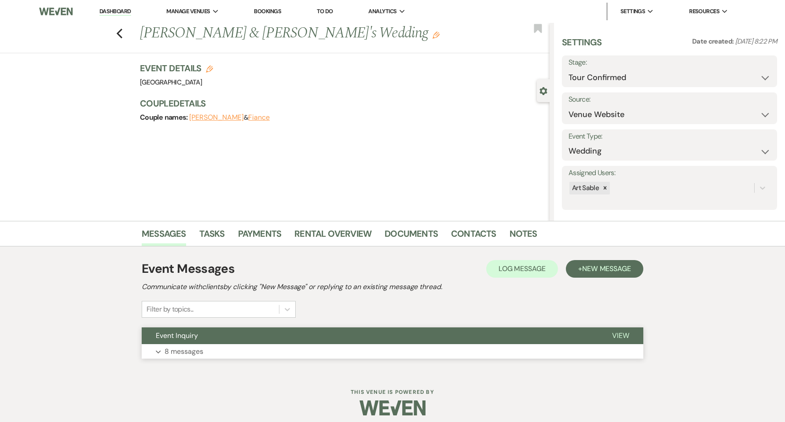
click at [224, 353] on button "Expand 8 messages" at bounding box center [393, 351] width 502 height 15
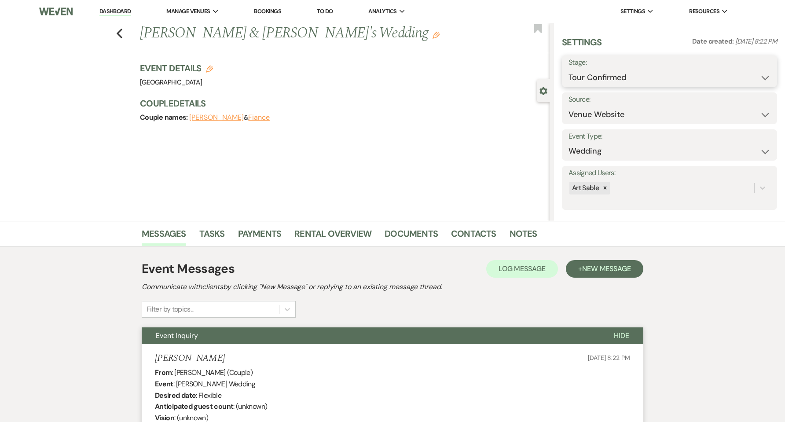
click at [684, 79] on select "Inquiry Follow Up Tour Requested Tour Confirmed Toured Proposal Sent Booked Lost" at bounding box center [669, 77] width 202 height 17
select select "5"
click at [568, 69] on select "Inquiry Follow Up Tour Requested Tour Confirmed Toured Proposal Sent Booked Lost" at bounding box center [669, 77] width 202 height 17
click at [738, 78] on button "Save" at bounding box center [754, 71] width 46 height 18
click at [120, 37] on icon "Previous" at bounding box center [119, 33] width 7 height 11
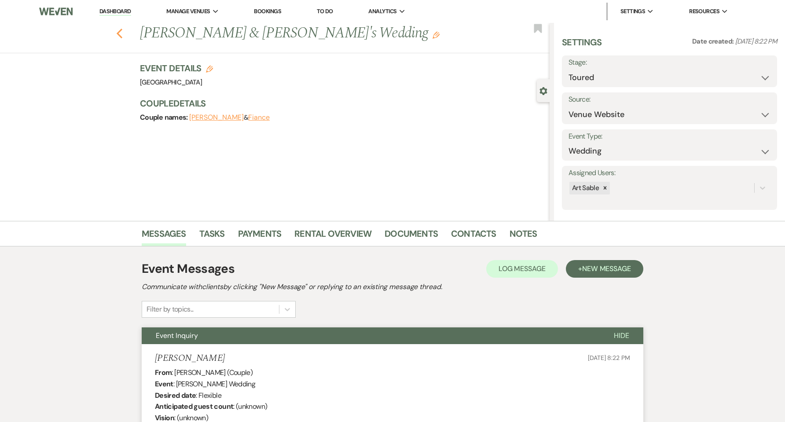
select select "4"
select select "5"
select select "8"
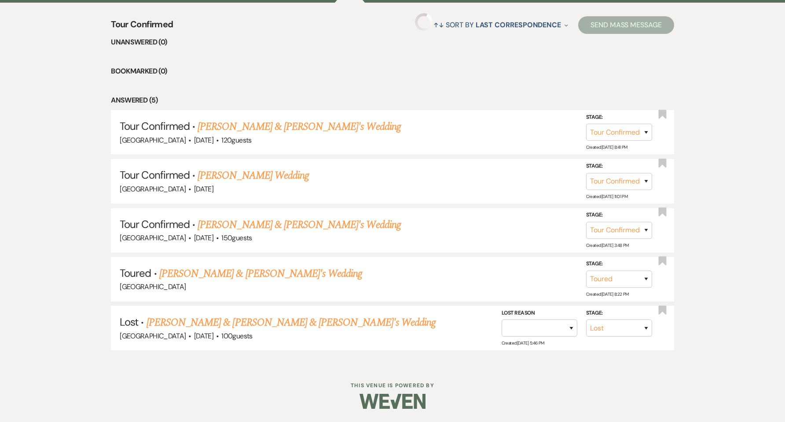
scroll to position [254, 0]
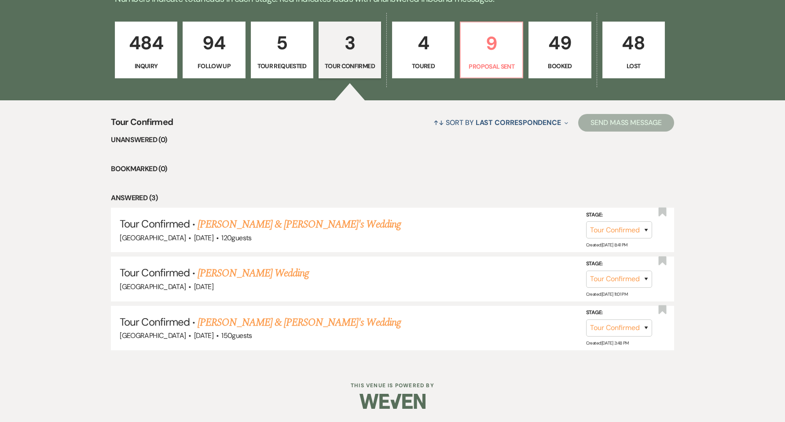
click at [288, 58] on link "5 Tour Requested" at bounding box center [282, 50] width 62 height 57
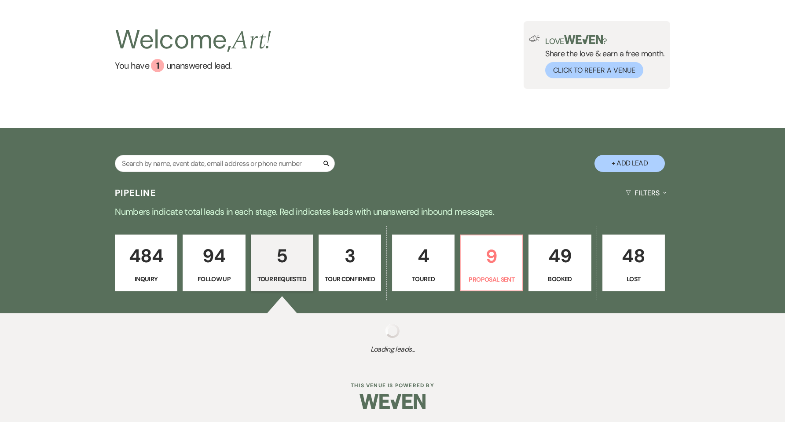
scroll to position [254, 0]
select select "2"
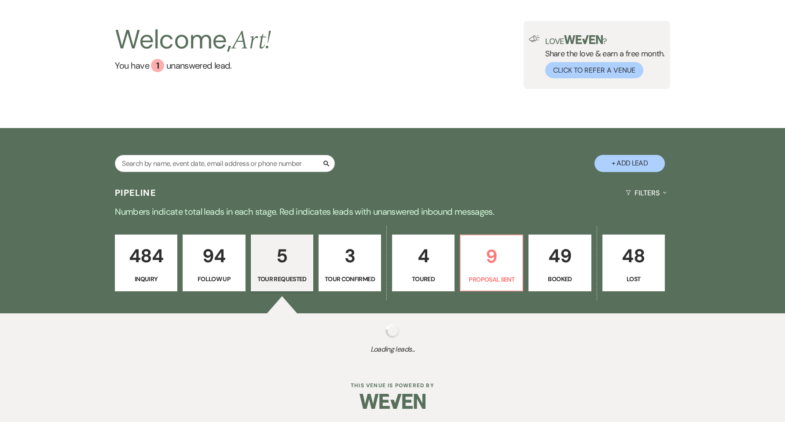
select select "2"
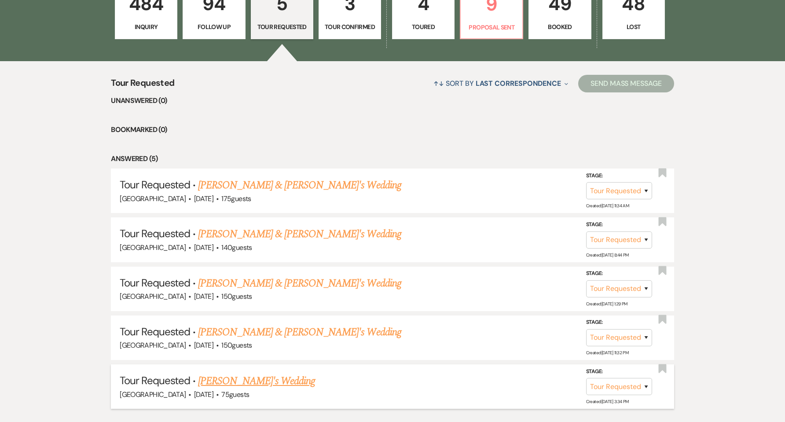
scroll to position [351, 0]
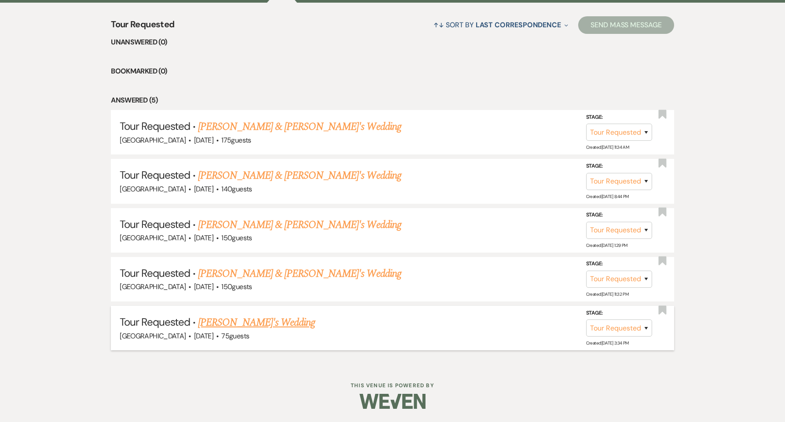
click at [222, 321] on link "[PERSON_NAME]'s Wedding" at bounding box center [256, 323] width 117 height 16
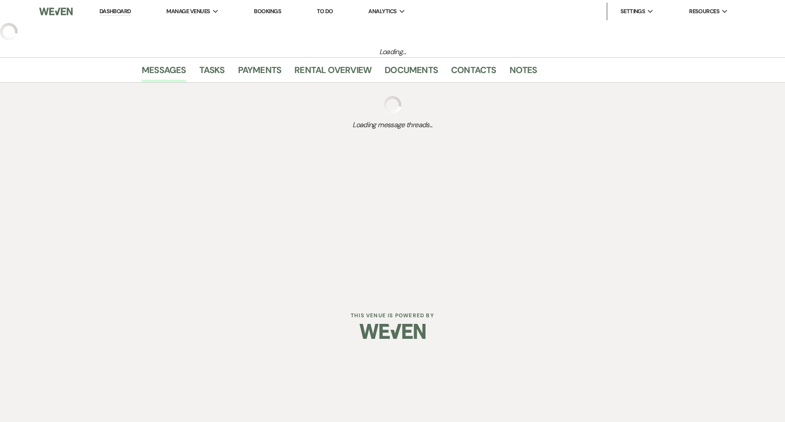
select select "2"
select select "5"
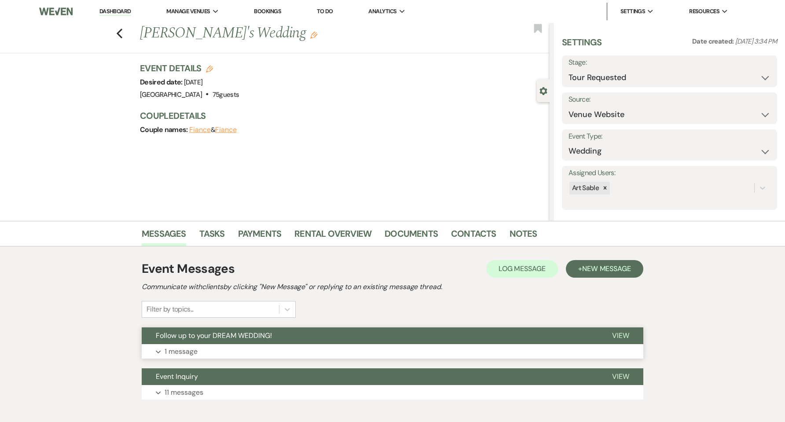
click at [202, 350] on button "Expand 1 message" at bounding box center [393, 351] width 502 height 15
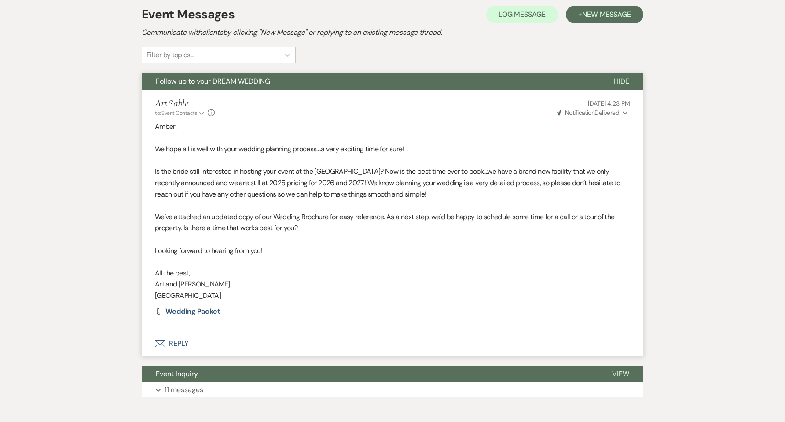
scroll to position [299, 0]
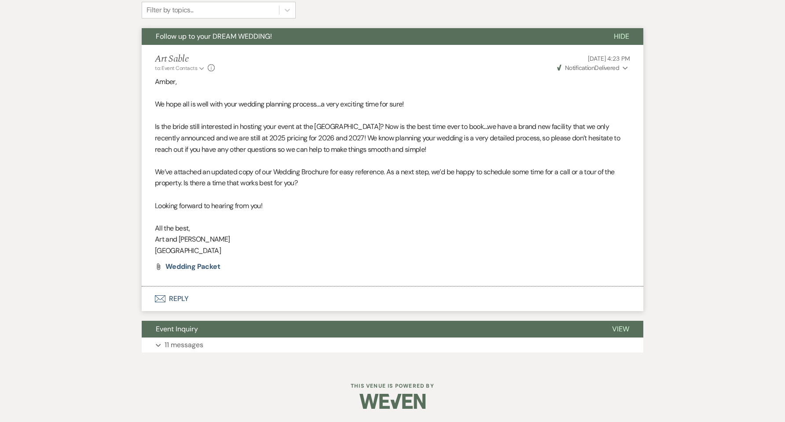
click at [202, 350] on p "11 messages" at bounding box center [184, 344] width 39 height 11
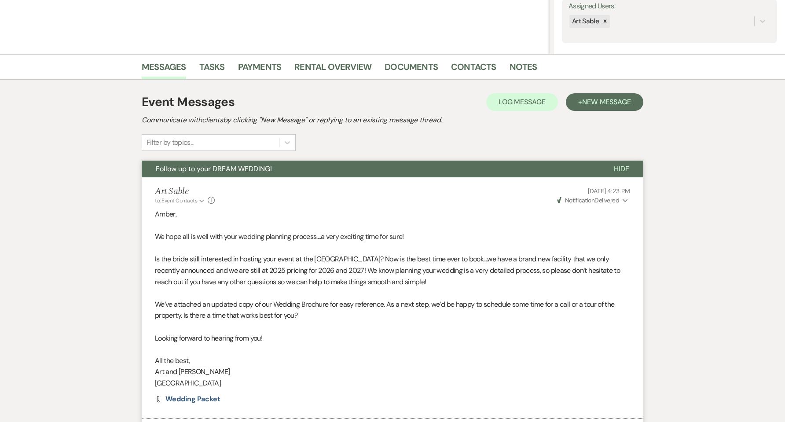
scroll to position [0, 0]
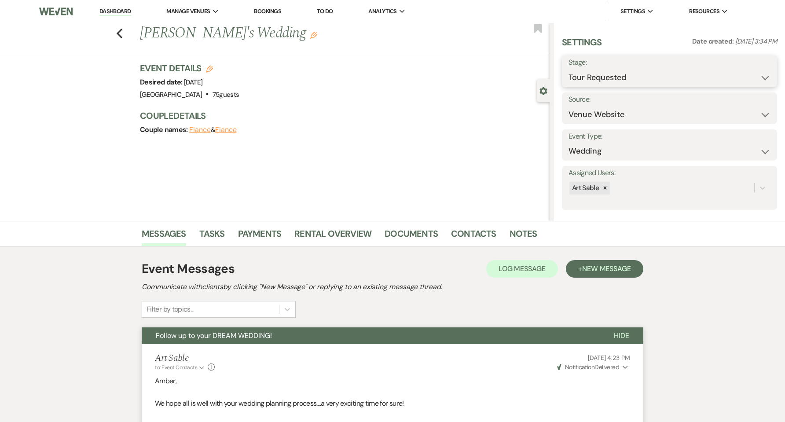
click at [716, 80] on select "Inquiry Follow Up Tour Requested Tour Confirmed Toured Proposal Sent Booked Lost" at bounding box center [669, 77] width 202 height 17
drag, startPoint x: 676, startPoint y: 279, endPoint x: 680, endPoint y: 278, distance: 4.4
click at [740, 81] on select "Inquiry Follow Up Tour Requested Tour Confirmed Toured Proposal Sent Booked Lost" at bounding box center [669, 77] width 202 height 17
select select "8"
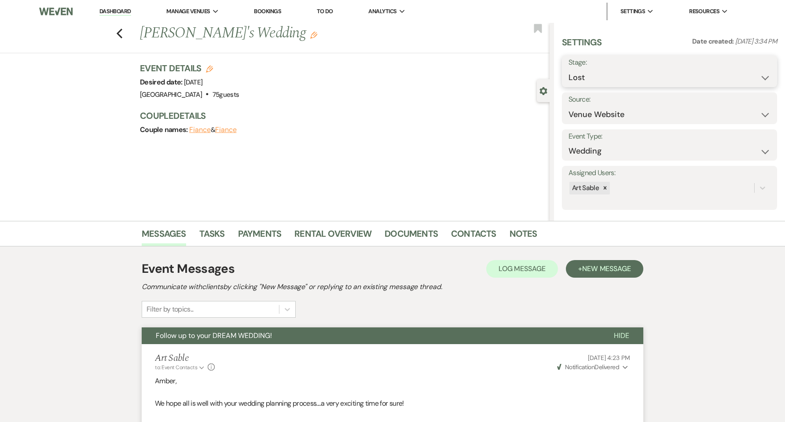
click at [568, 69] on select "Inquiry Follow Up Tour Requested Tour Confirmed Toured Proposal Sent Booked Lost" at bounding box center [669, 77] width 202 height 17
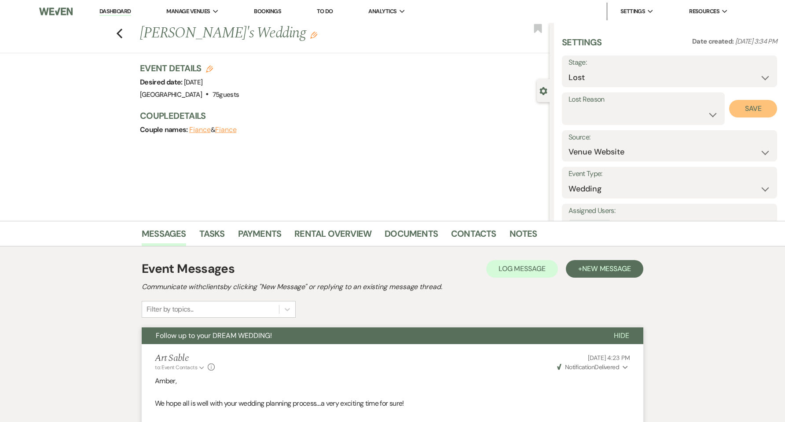
click at [744, 110] on button "Save" at bounding box center [753, 109] width 48 height 18
click at [123, 35] on icon "Previous" at bounding box center [119, 33] width 7 height 11
select select "2"
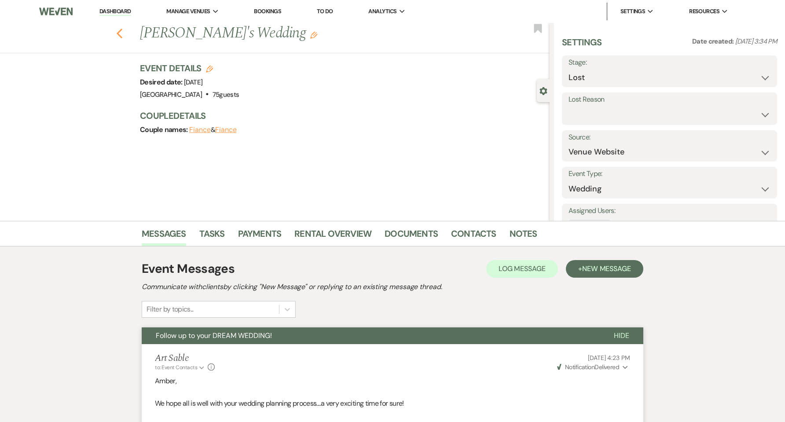
select select "2"
select select "8"
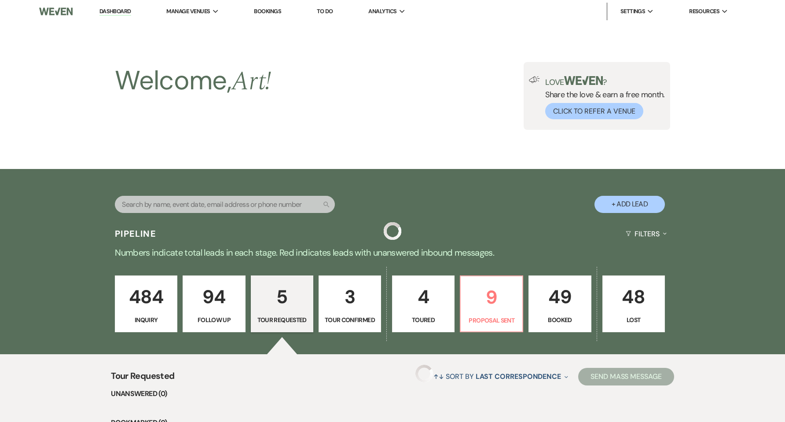
scroll to position [351, 0]
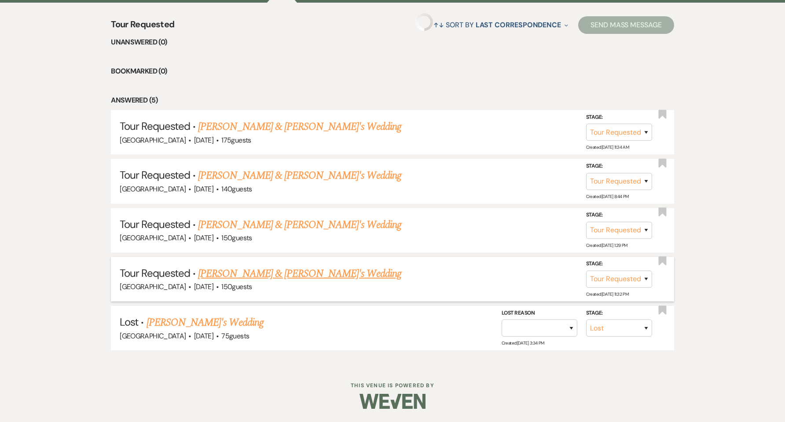
click at [239, 276] on link "[PERSON_NAME] & [PERSON_NAME]'s Wedding" at bounding box center [299, 274] width 203 height 16
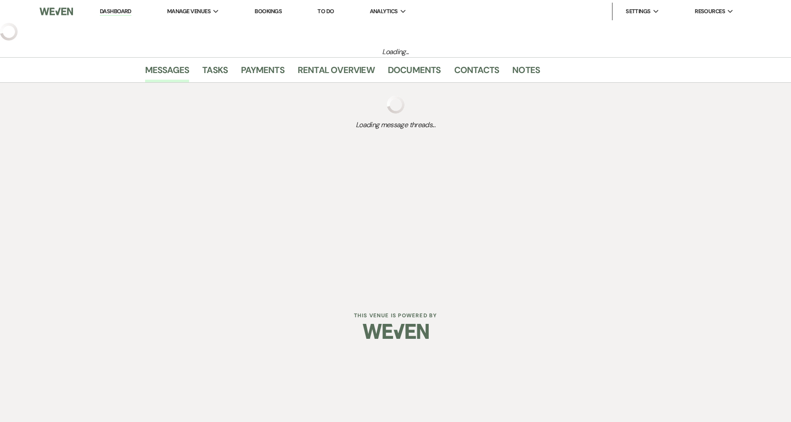
select select "2"
select select "5"
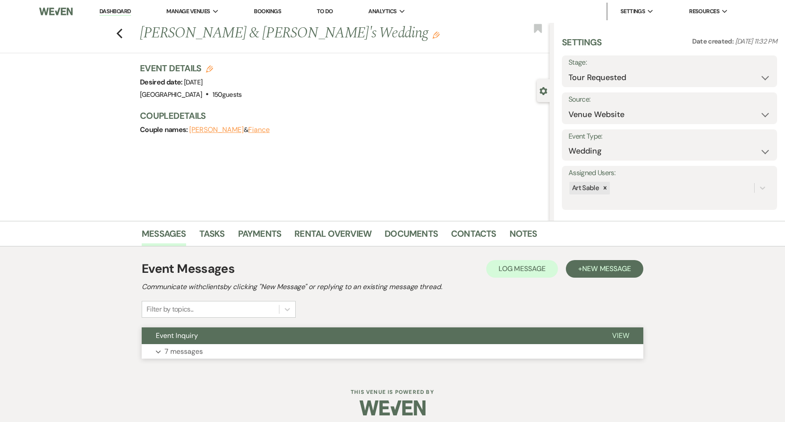
click at [218, 352] on button "Expand 7 messages" at bounding box center [393, 351] width 502 height 15
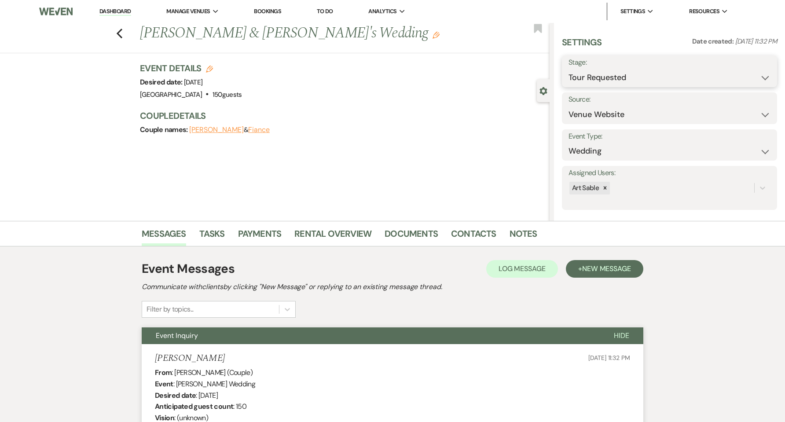
click at [655, 73] on select "Inquiry Follow Up Tour Requested Tour Confirmed Toured Proposal Sent Booked Lost" at bounding box center [669, 77] width 202 height 17
click at [123, 35] on icon "Previous" at bounding box center [119, 33] width 7 height 11
select select "2"
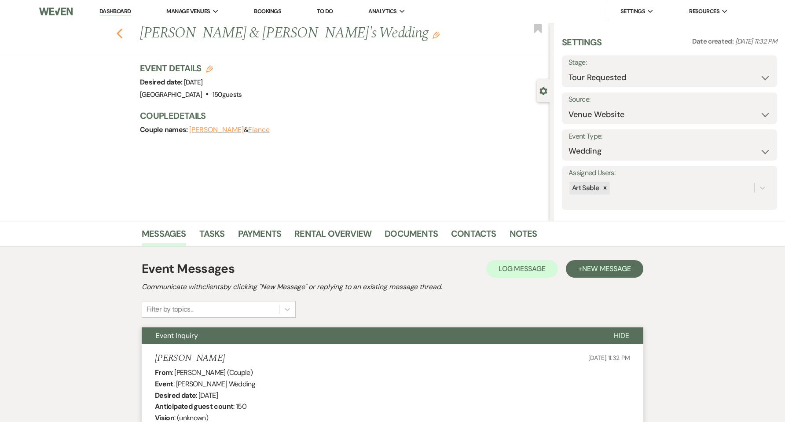
select select "2"
select select "8"
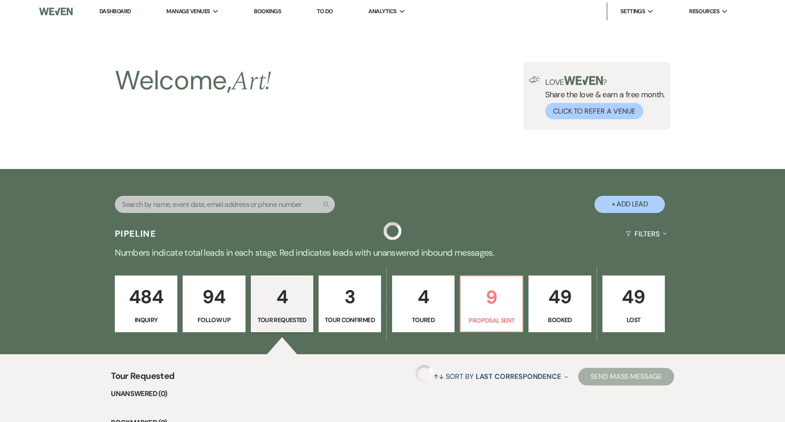
scroll to position [351, 0]
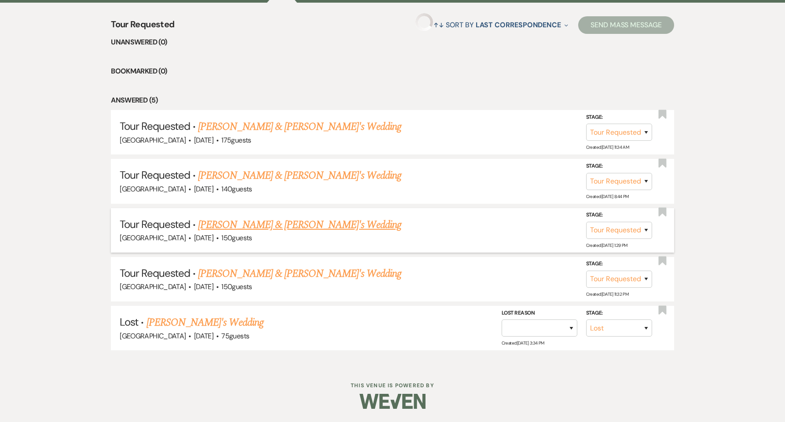
click at [252, 226] on link "[PERSON_NAME] & [PERSON_NAME]'s Wedding" at bounding box center [299, 225] width 203 height 16
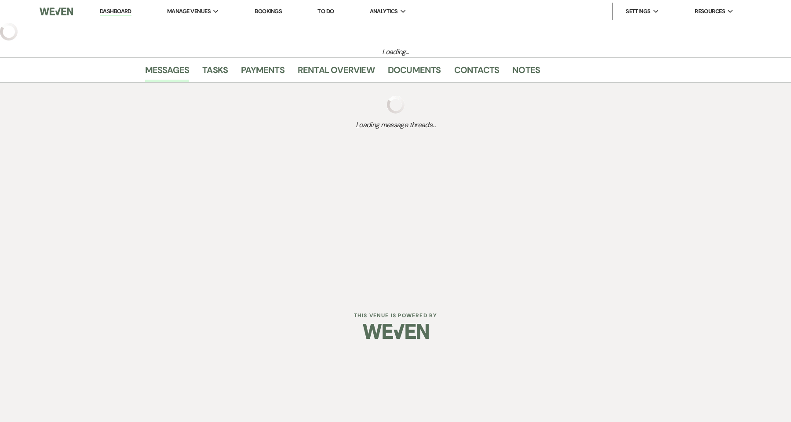
select select "2"
select select "5"
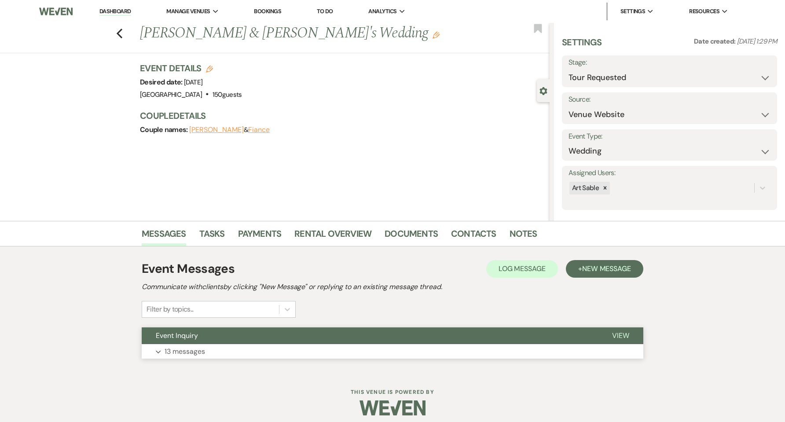
click at [254, 350] on button "Expand 13 messages" at bounding box center [393, 351] width 502 height 15
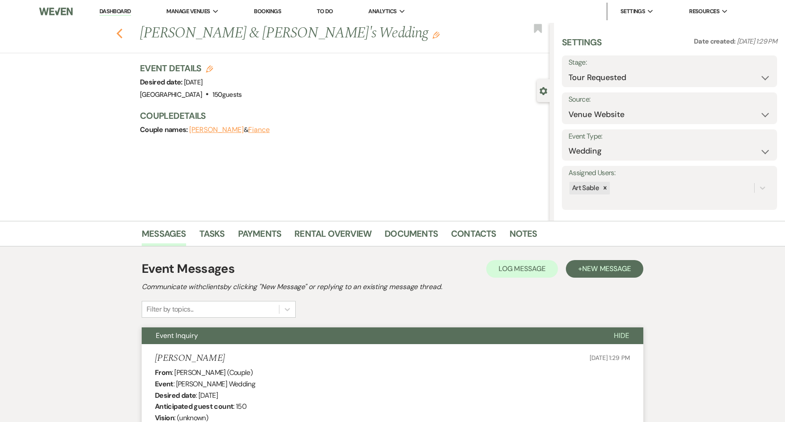
click at [123, 35] on icon "Previous" at bounding box center [119, 33] width 7 height 11
select select "2"
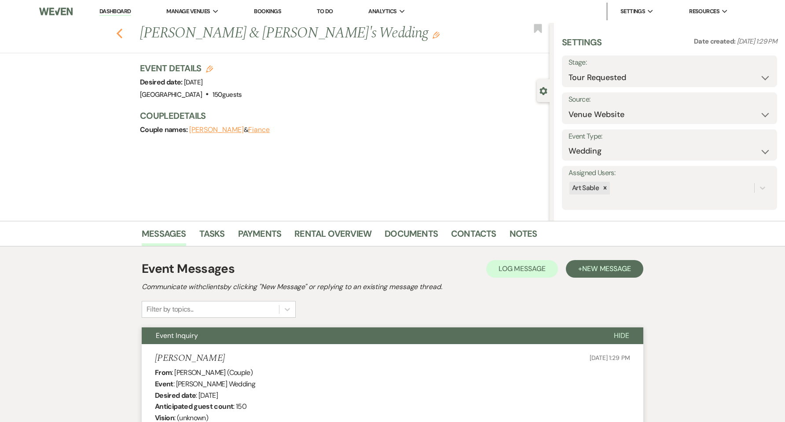
select select "8"
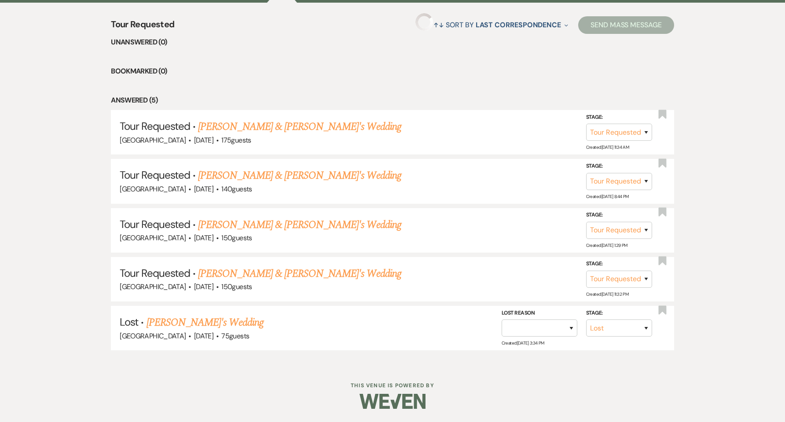
scroll to position [303, 0]
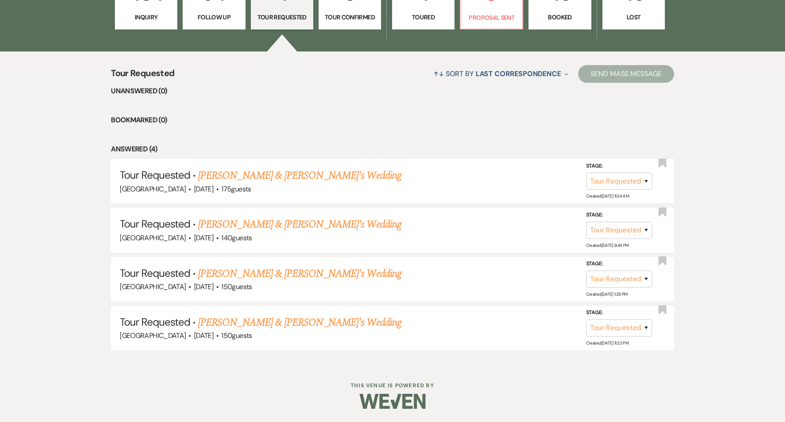
click at [358, 25] on link "3 Tour Confirmed" at bounding box center [349, 1] width 62 height 57
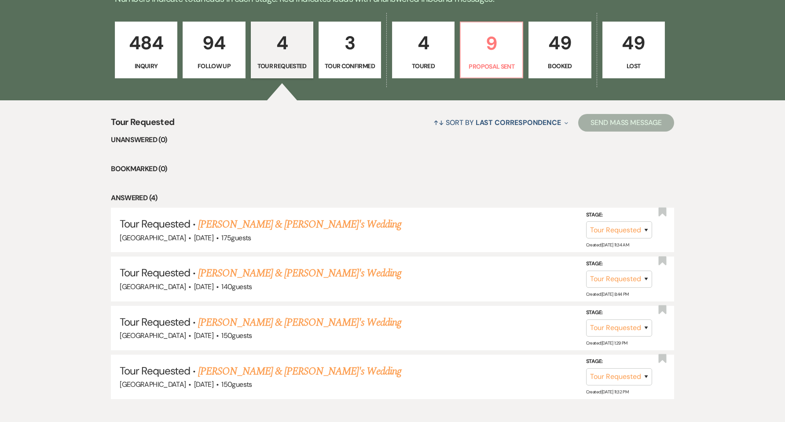
select select "4"
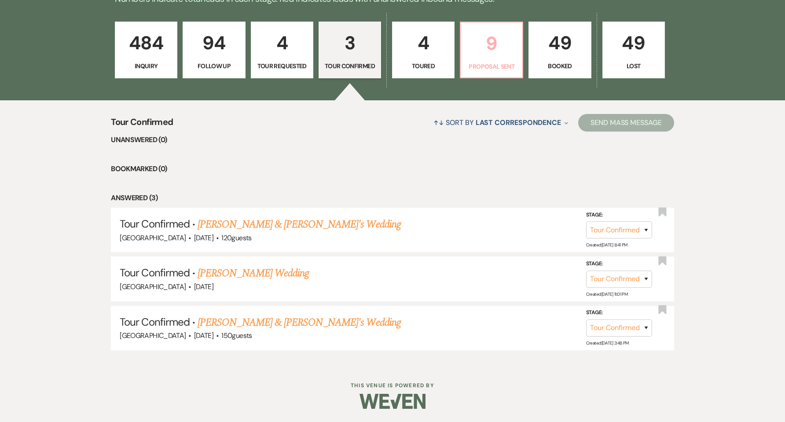
click at [488, 68] on p "Proposal Sent" at bounding box center [491, 67] width 51 height 10
select select "6"
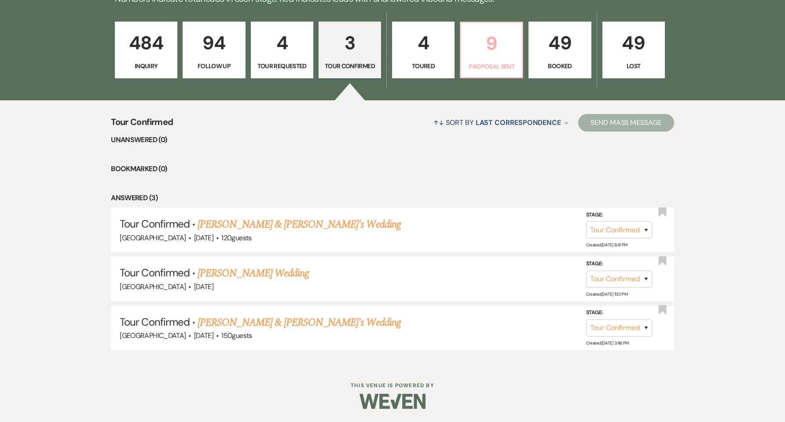
select select "6"
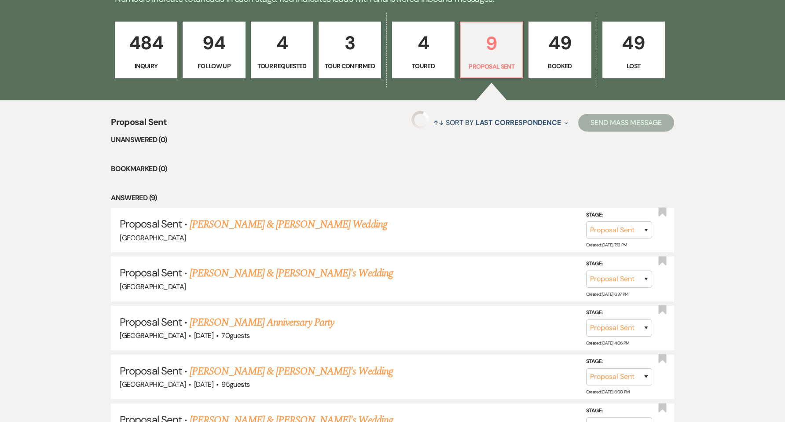
select select "6"
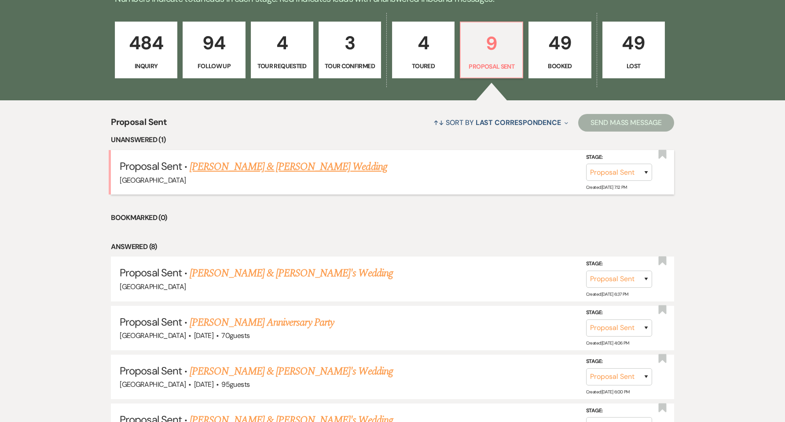
click at [253, 165] on link "[PERSON_NAME] & [PERSON_NAME] Wedding" at bounding box center [288, 167] width 197 height 16
select select "6"
select select "1"
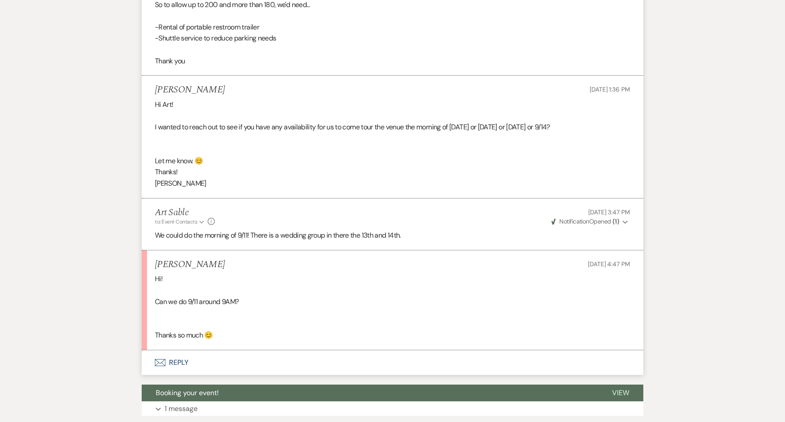
scroll to position [762, 0]
